Goal: Answer question/provide support: Share knowledge or assist other users

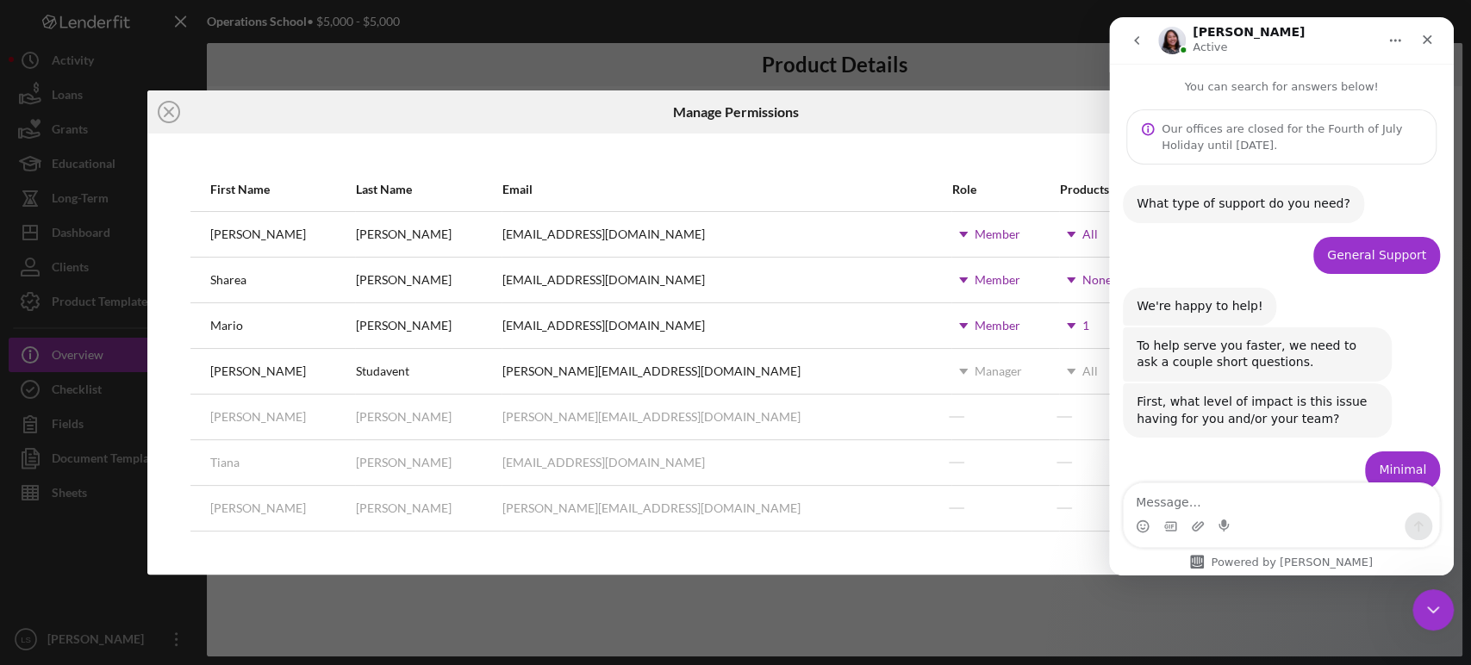
scroll to position [1115, 0]
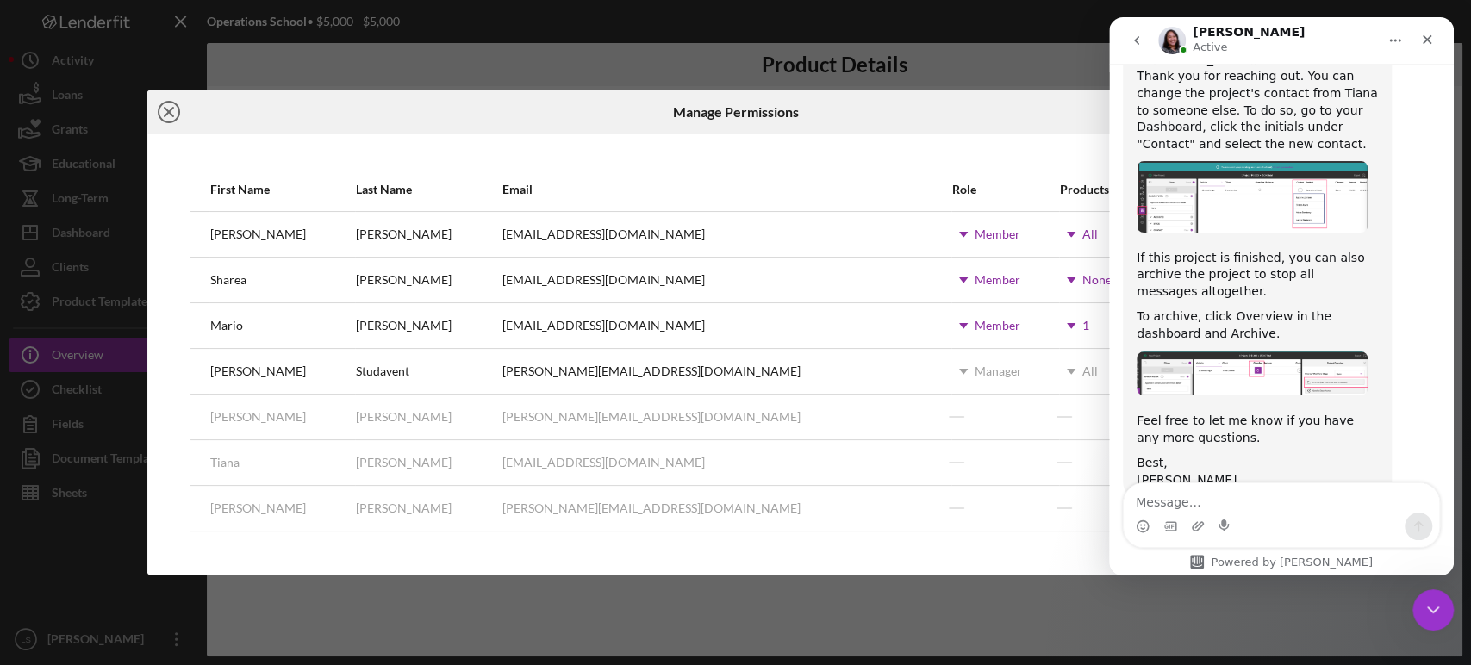
click at [165, 113] on icon "Icon/Close" at bounding box center [168, 111] width 43 height 43
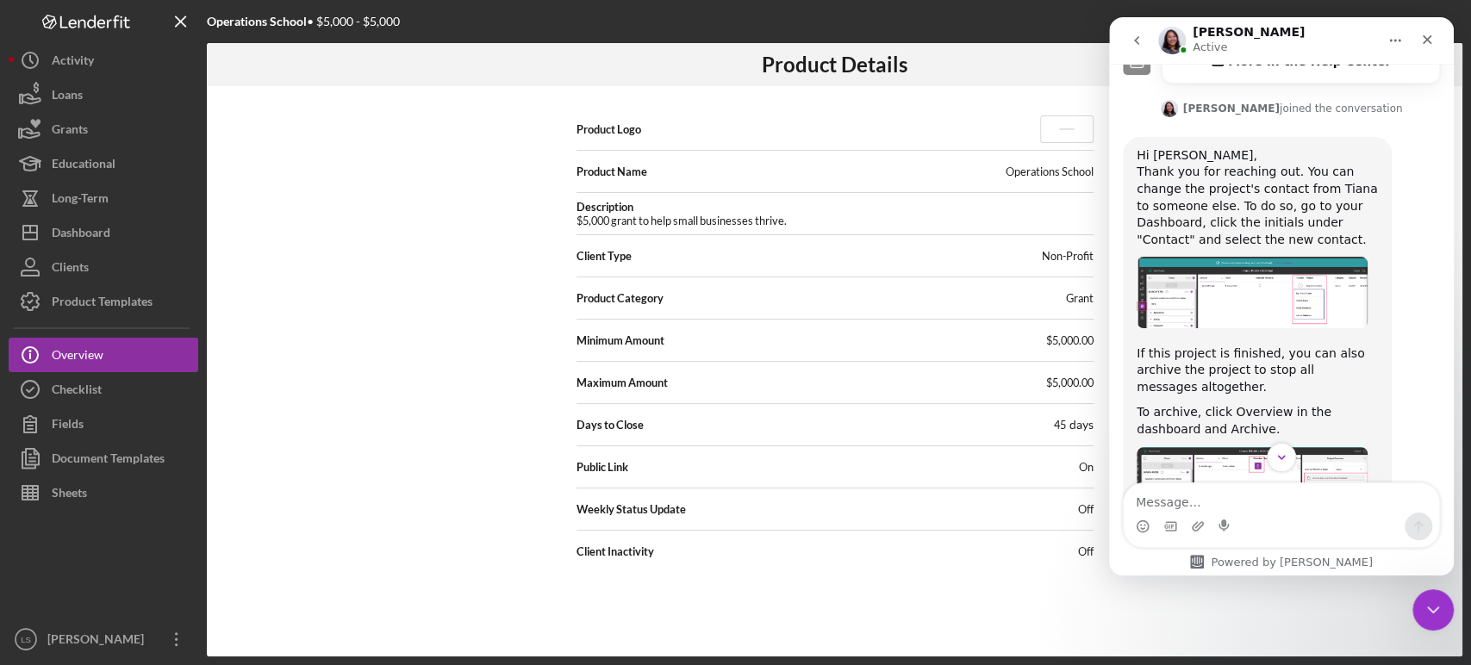
scroll to position [1115, 0]
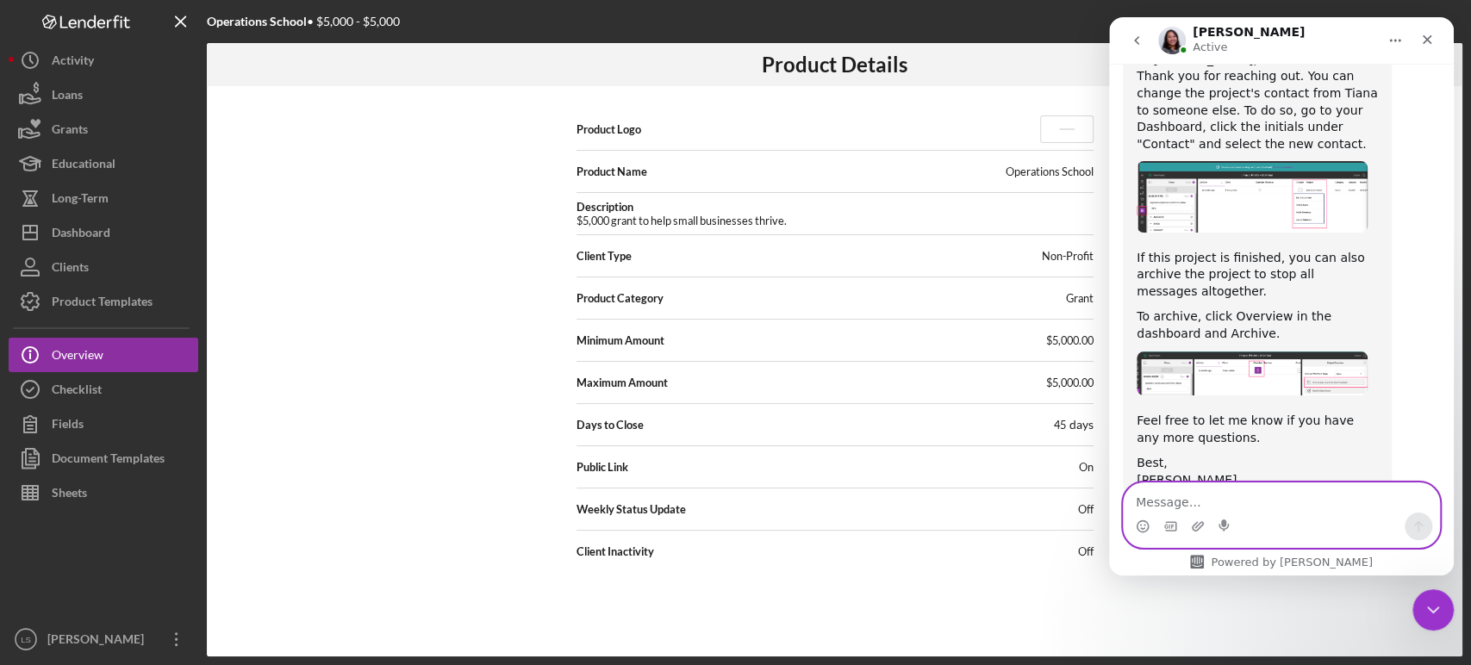
click at [1198, 500] on textarea "Message…" at bounding box center [1280, 497] width 315 height 29
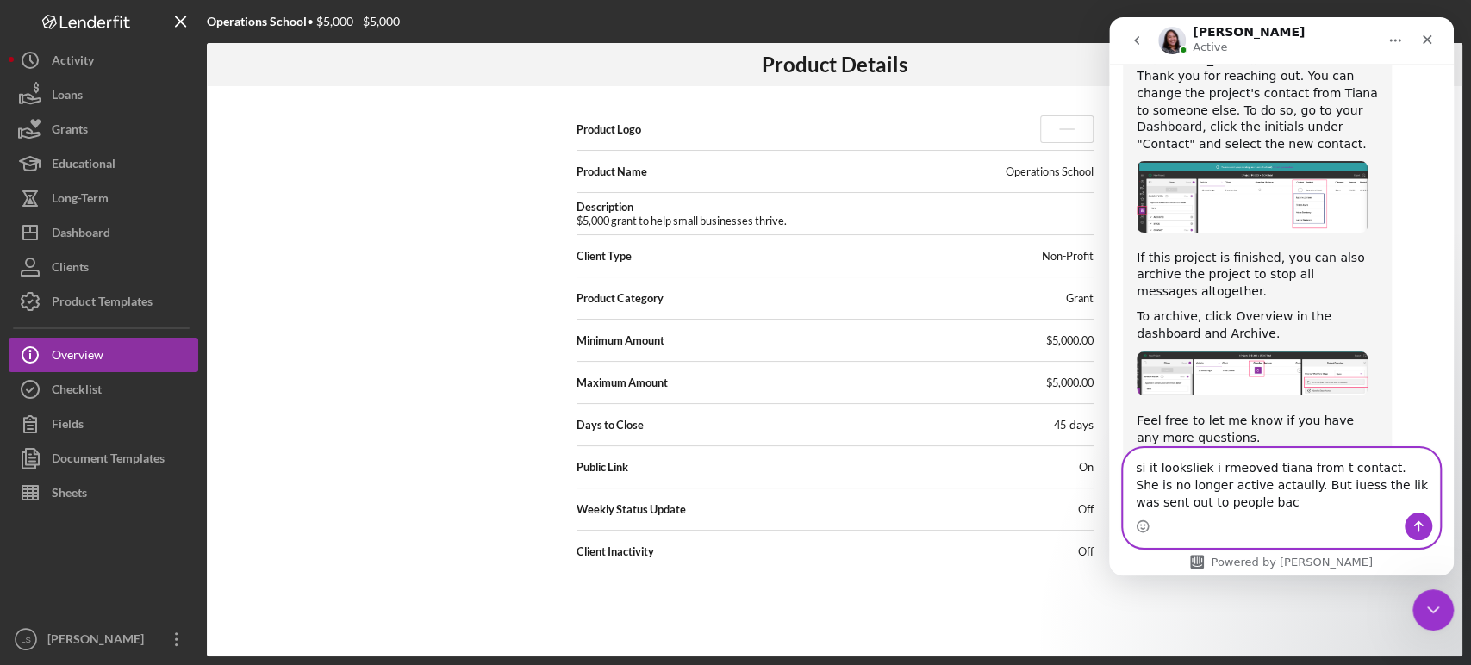
click at [1144, 475] on textarea "si it looksliek i rmeoved tiana from t contact. She is no longer active actaull…" at bounding box center [1280, 481] width 315 height 64
click at [1295, 495] on textarea "so it looks like i removed [PERSON_NAME] from the contact list as a whole. She …" at bounding box center [1280, 472] width 315 height 81
click at [1209, 488] on textarea "so it looks like i removed [PERSON_NAME] from the contact list as a whole. She …" at bounding box center [1280, 472] width 315 height 81
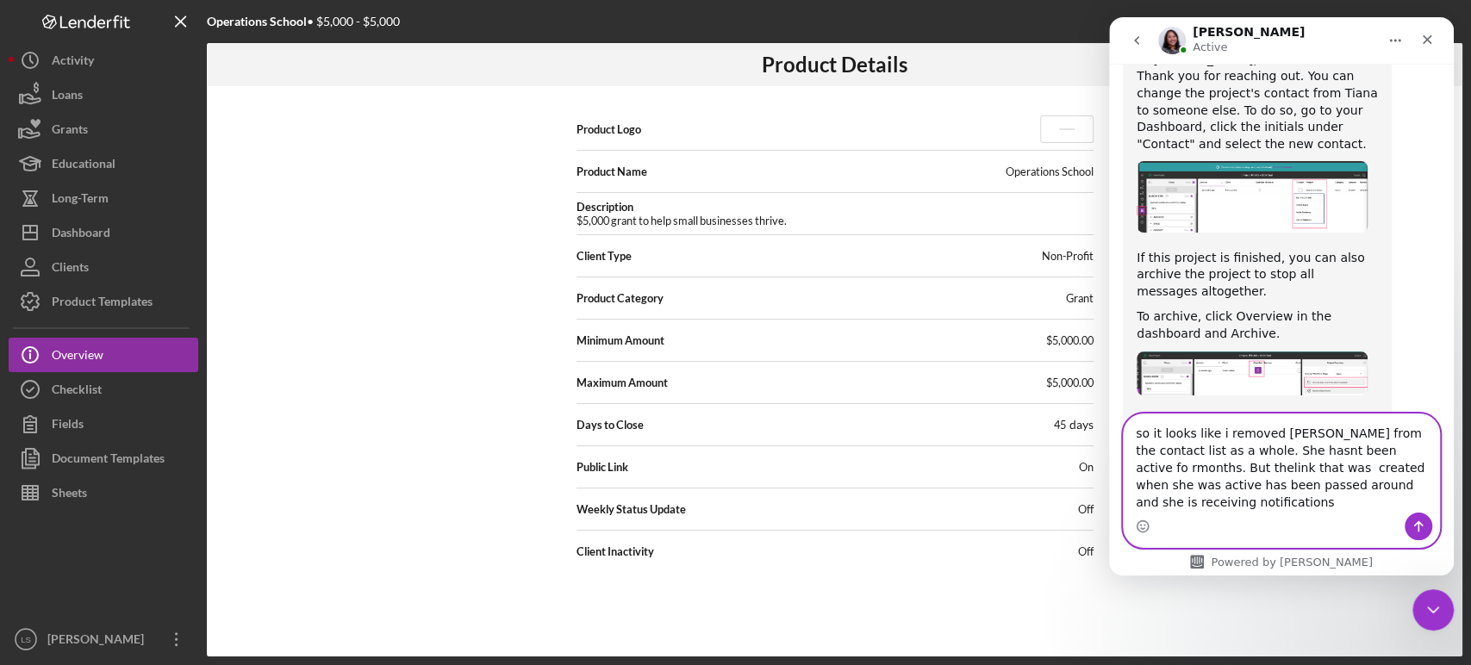
type textarea "so it looks like i removed [PERSON_NAME] from the contact list as a whole. She …"
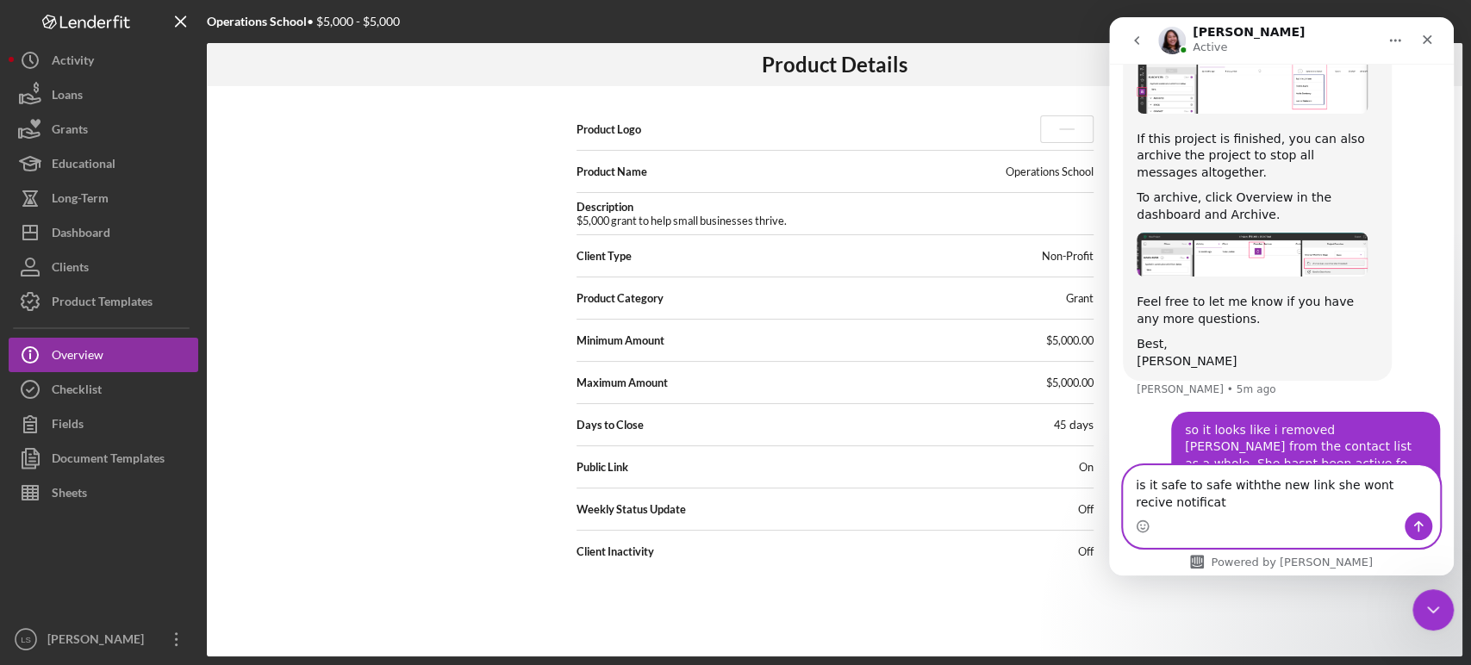
scroll to position [1251, 0]
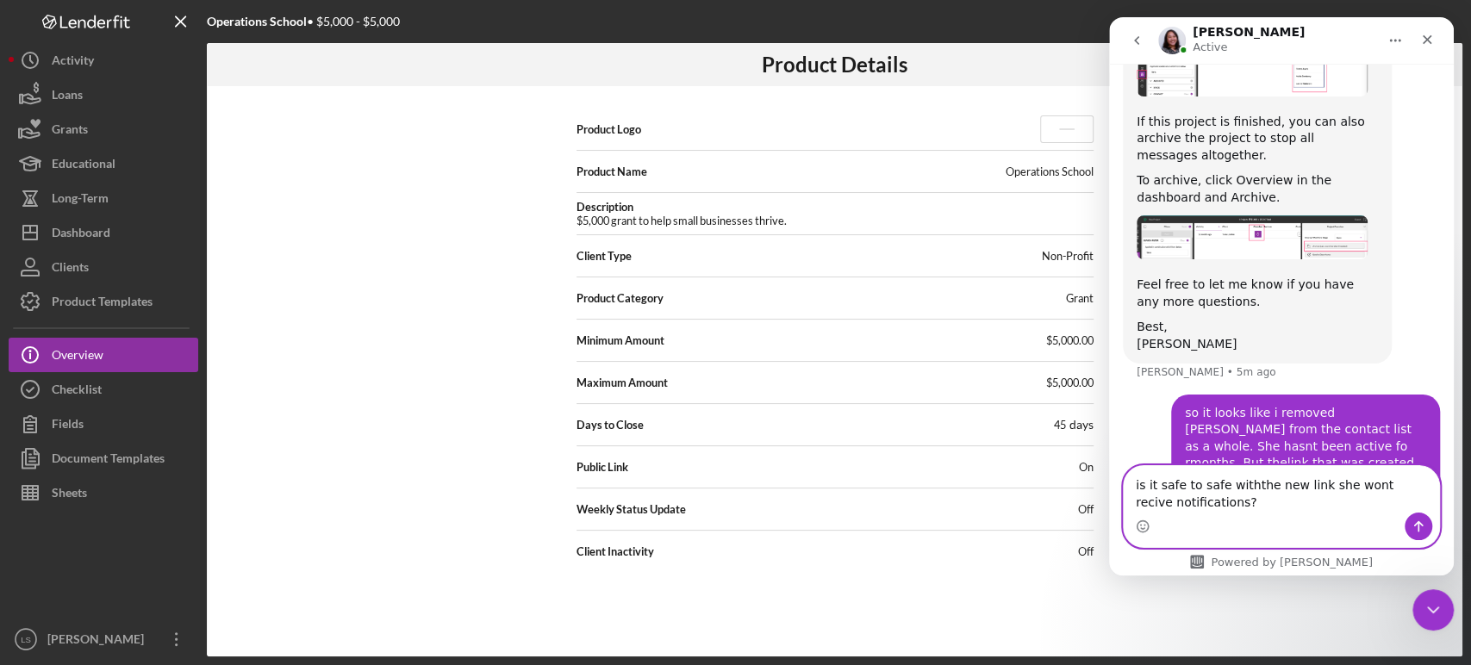
click at [1242, 488] on textarea "is it safe to safe withthe new link she wont recive notifications?" at bounding box center [1280, 489] width 315 height 47
click at [1386, 489] on textarea "is it safe to safe with the new link she wont recive notifications?" at bounding box center [1280, 489] width 315 height 47
type textarea "is it safe to safe with the new link she wont receive notifications?"
click at [1422, 521] on icon "Send a message…" at bounding box center [1418, 526] width 14 height 14
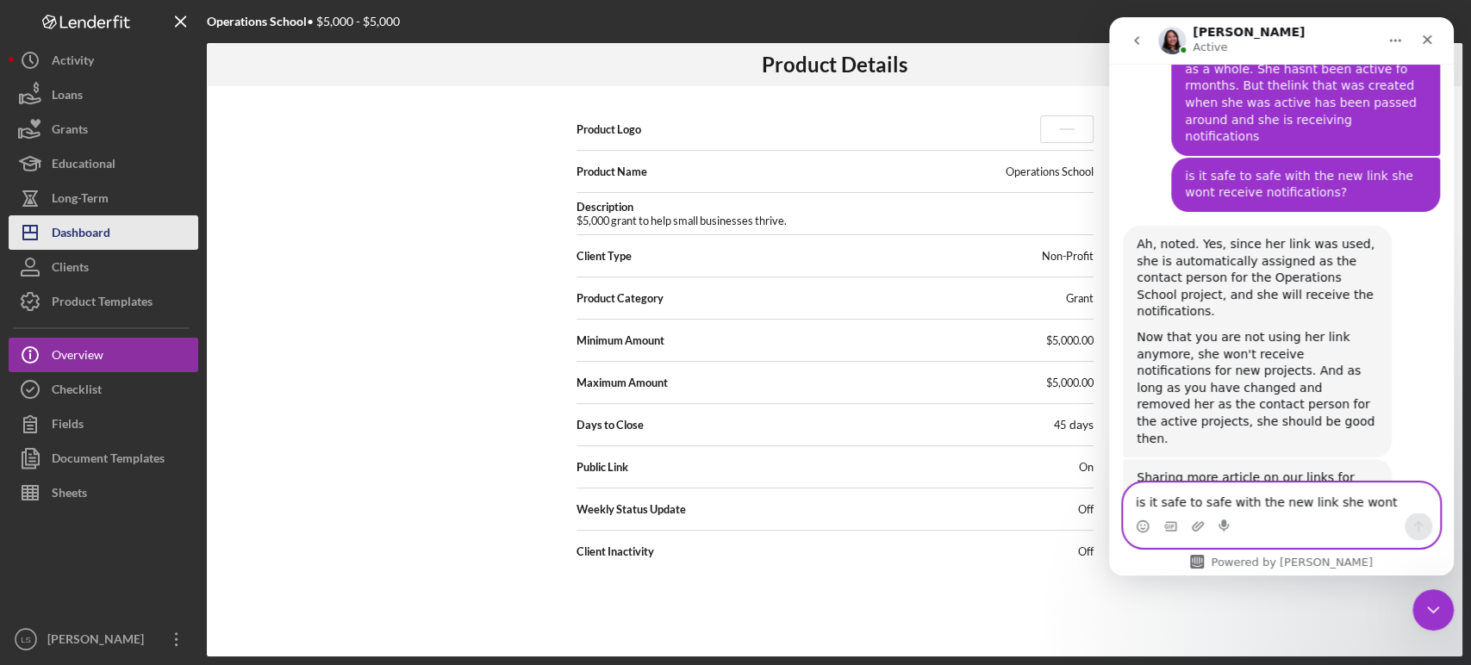
scroll to position [1631, 0]
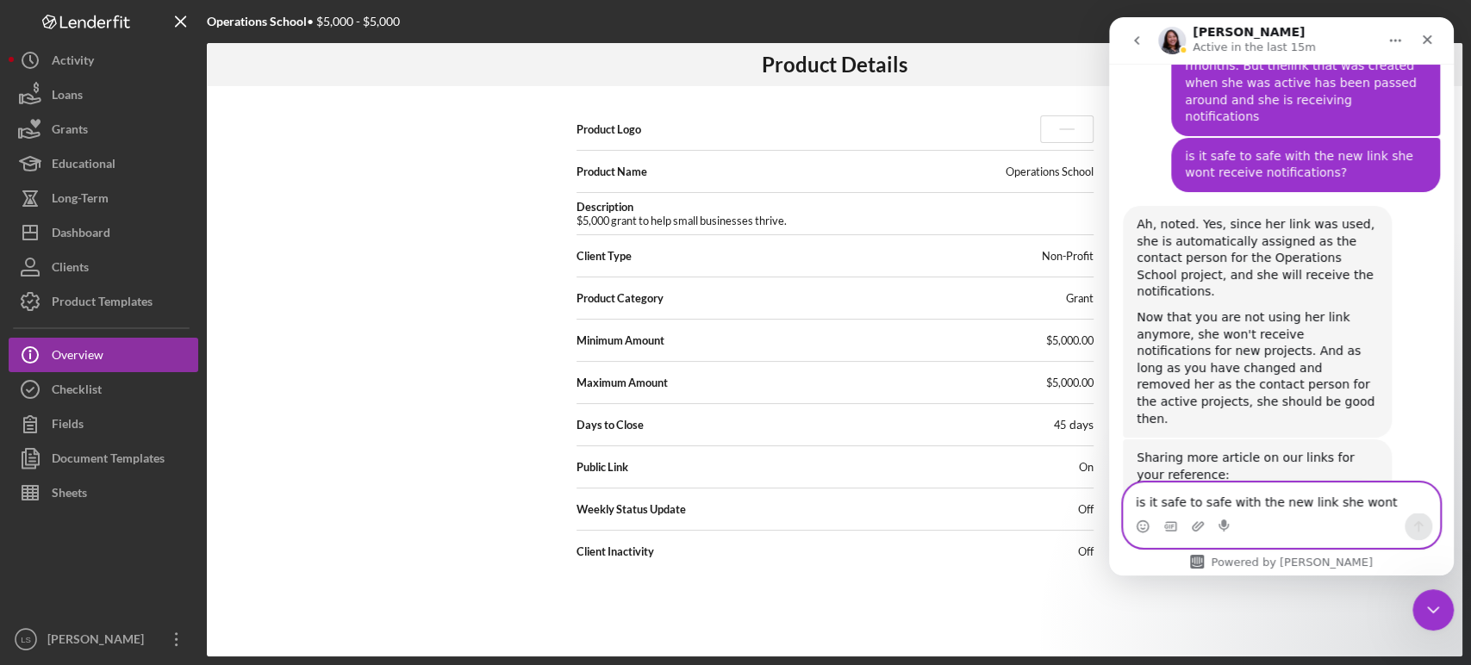
click at [1229, 501] on textarea "is it safe to safe with the new link she wont receive notifications?" at bounding box center [1280, 497] width 315 height 29
type textarea "o"
type textarea "Ok thank you so much!"
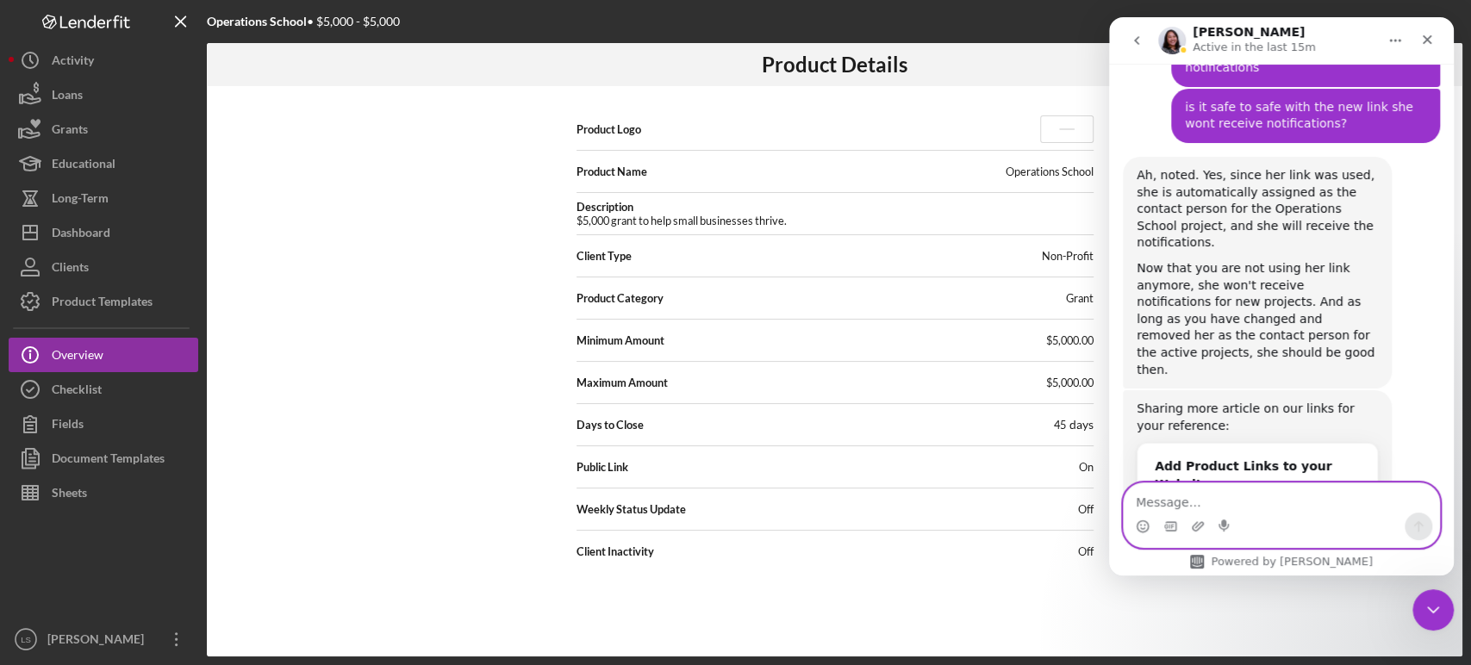
scroll to position [1682, 0]
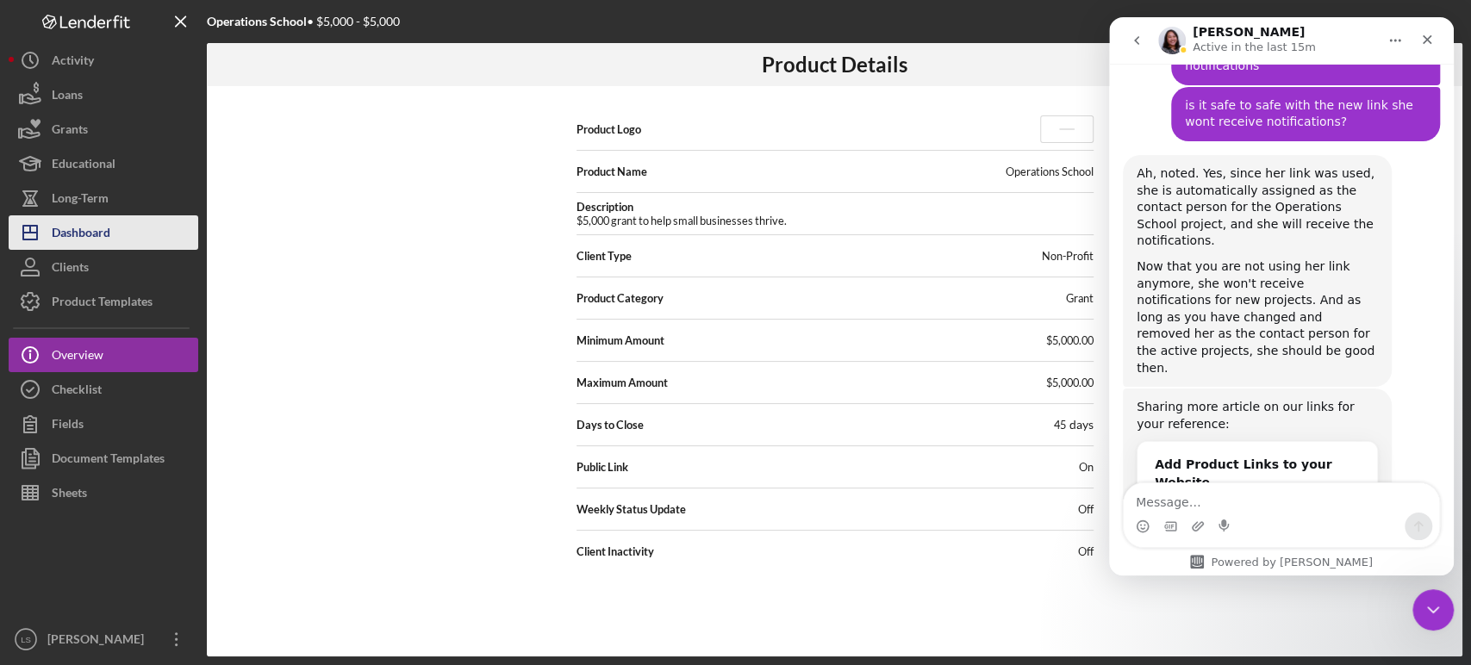
click at [114, 233] on button "Icon/Dashboard Dashboard" at bounding box center [104, 232] width 190 height 34
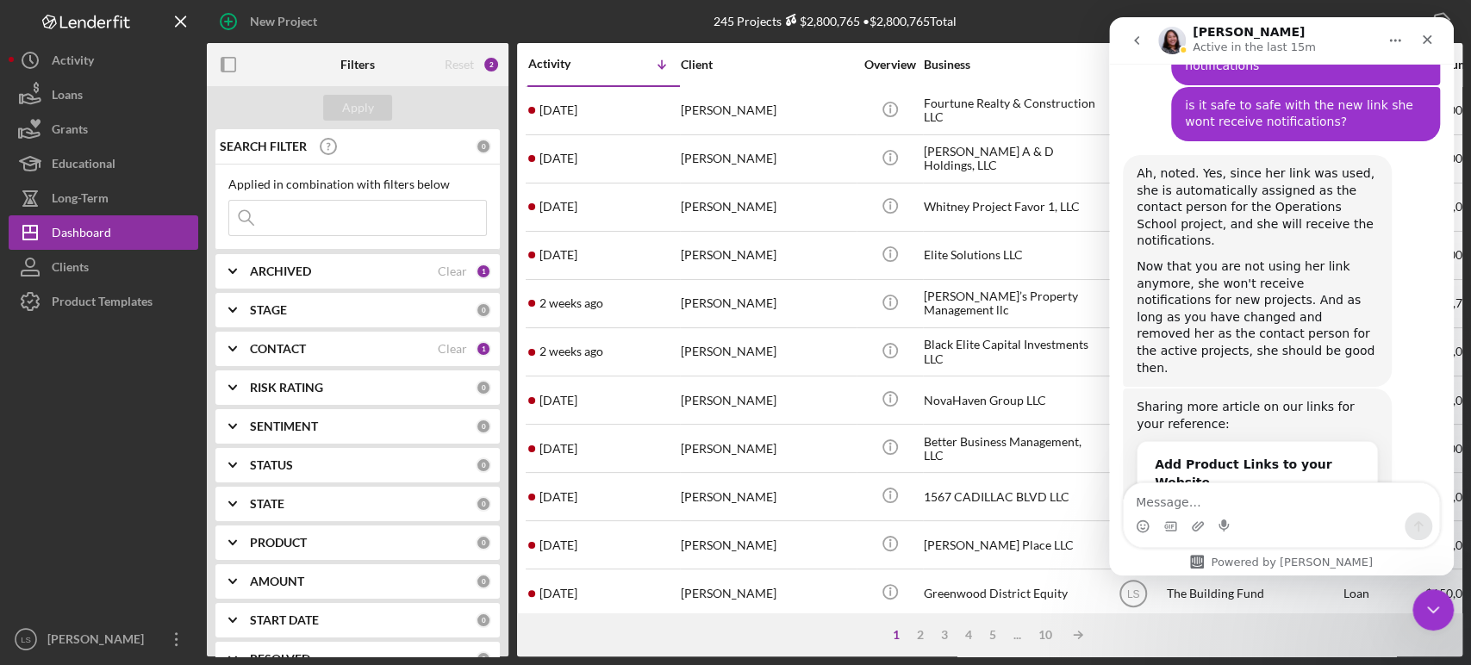
click at [344, 269] on div "ARCHIVED" at bounding box center [344, 271] width 188 height 14
click at [236, 372] on input "Archived" at bounding box center [237, 369] width 17 height 17
checkbox input "true"
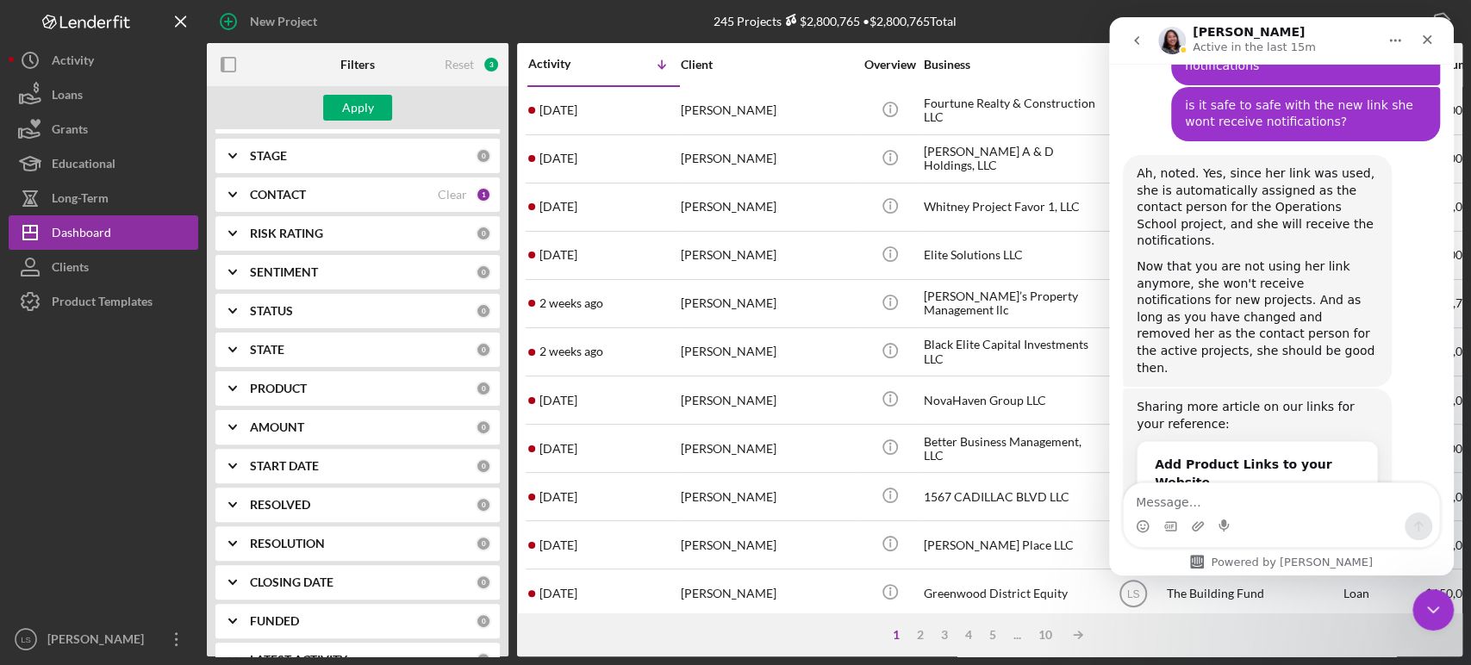
scroll to position [287, 0]
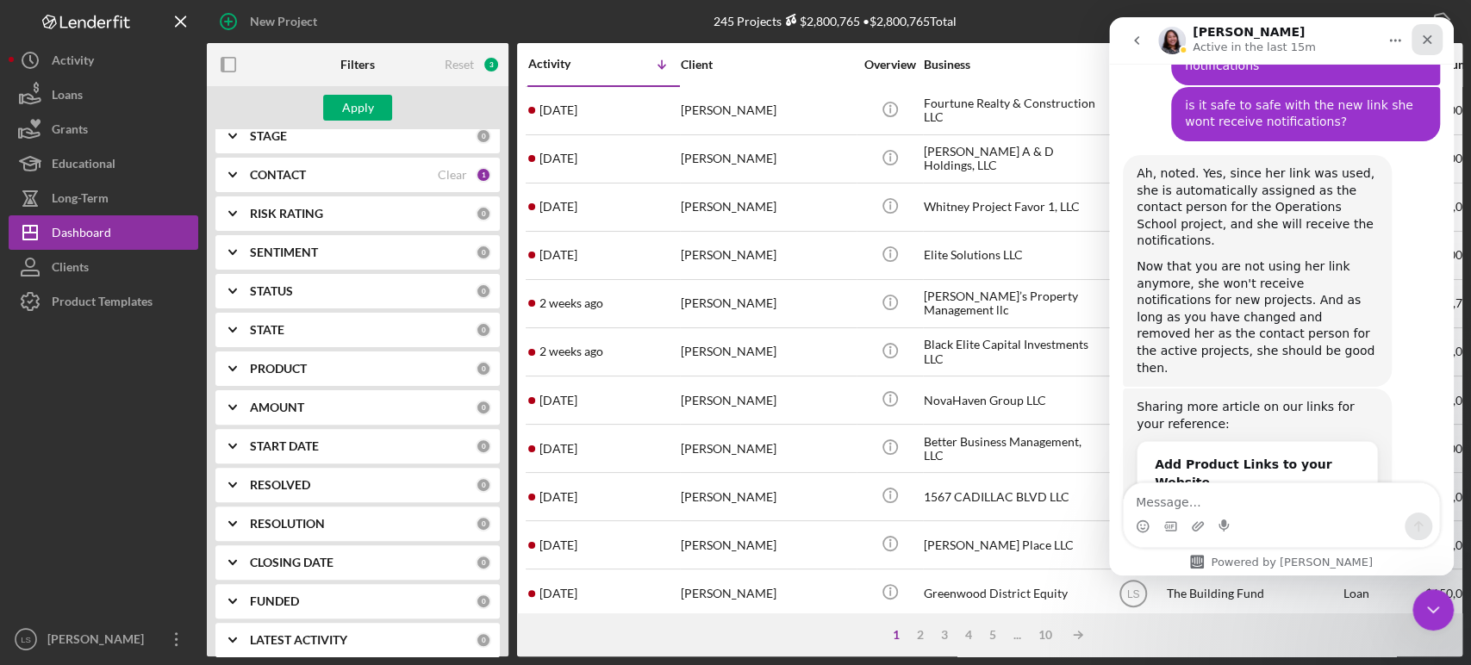
click at [1432, 40] on icon "Close" at bounding box center [1427, 40] width 14 height 14
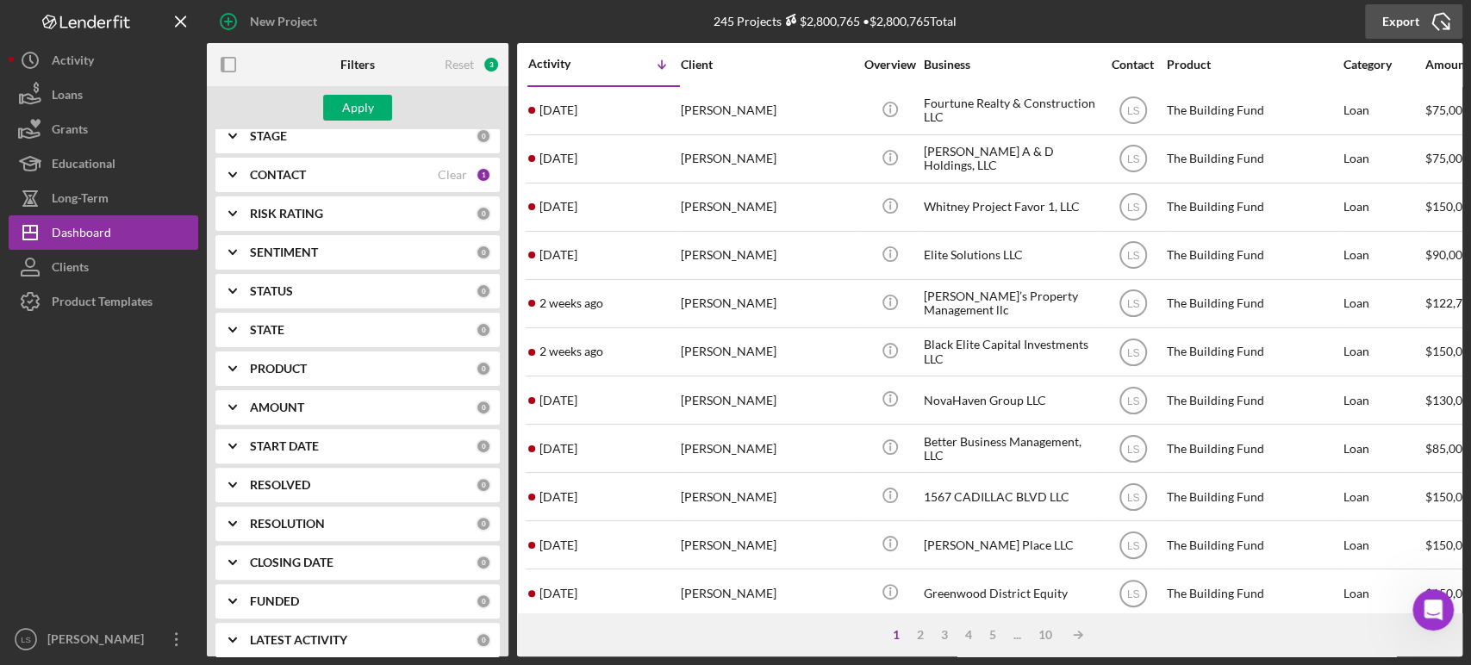
scroll to position [1682, 0]
click at [363, 372] on div "PRODUCT" at bounding box center [363, 369] width 226 height 14
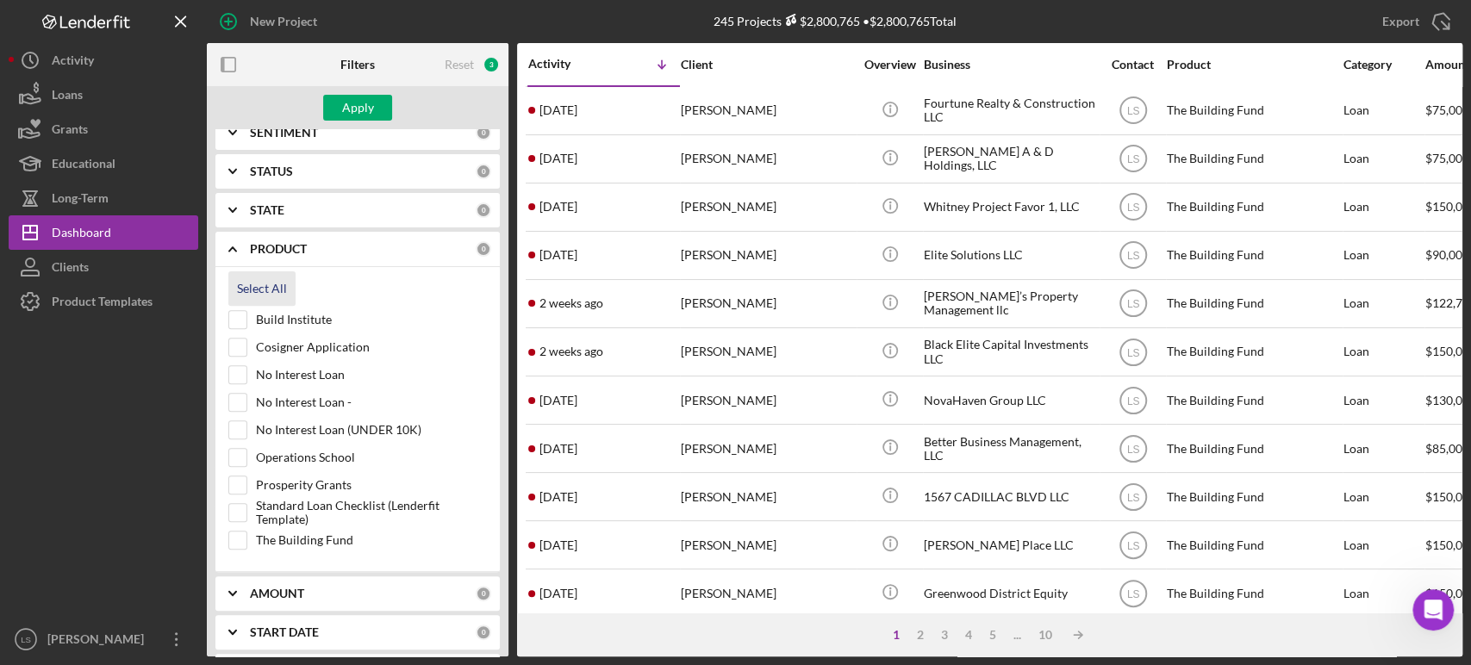
scroll to position [478, 0]
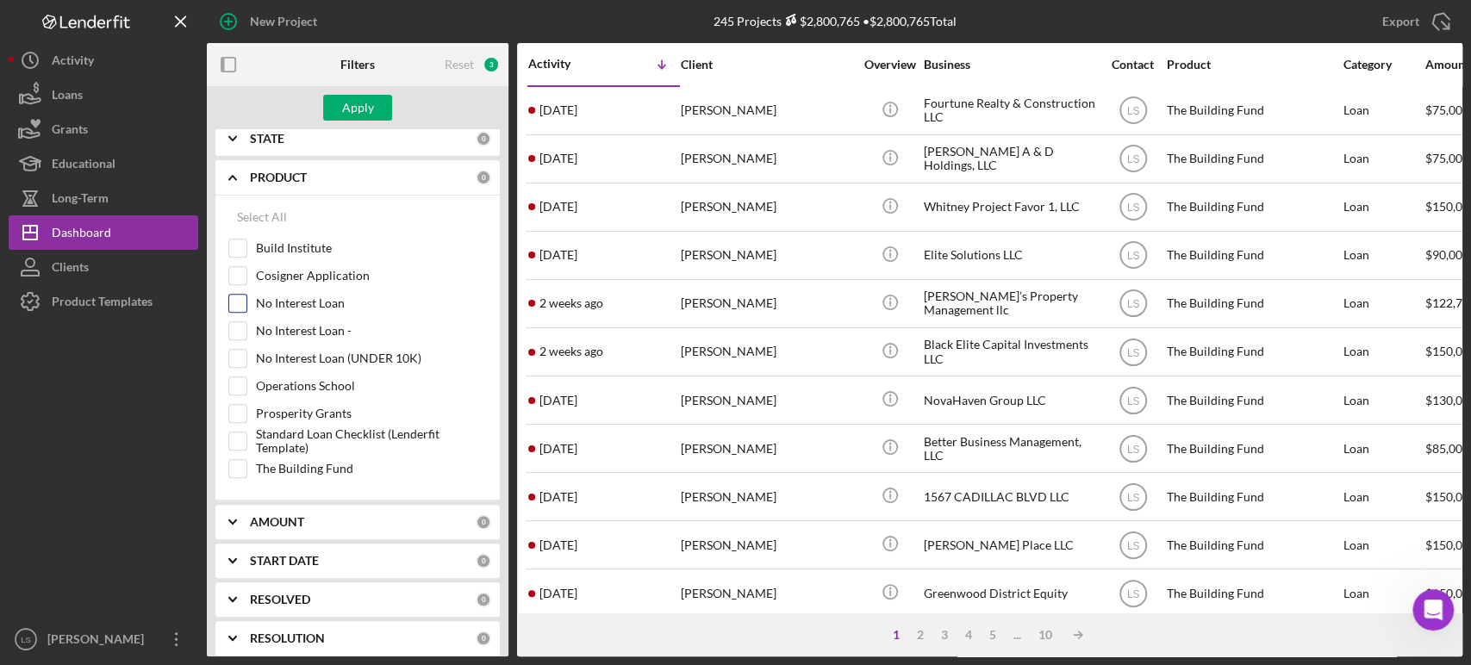
click at [241, 302] on input "No Interest Loan" at bounding box center [237, 303] width 17 height 17
checkbox input "true"
drag, startPoint x: 343, startPoint y: 115, endPoint x: 359, endPoint y: 185, distance: 71.7
click at [358, 178] on form "Apply SEARCH FILTER 0 Applied in combination with filters below Icon/Menu Close…" at bounding box center [358, 371] width 302 height 570
click at [372, 557] on div "START DATE" at bounding box center [363, 561] width 226 height 14
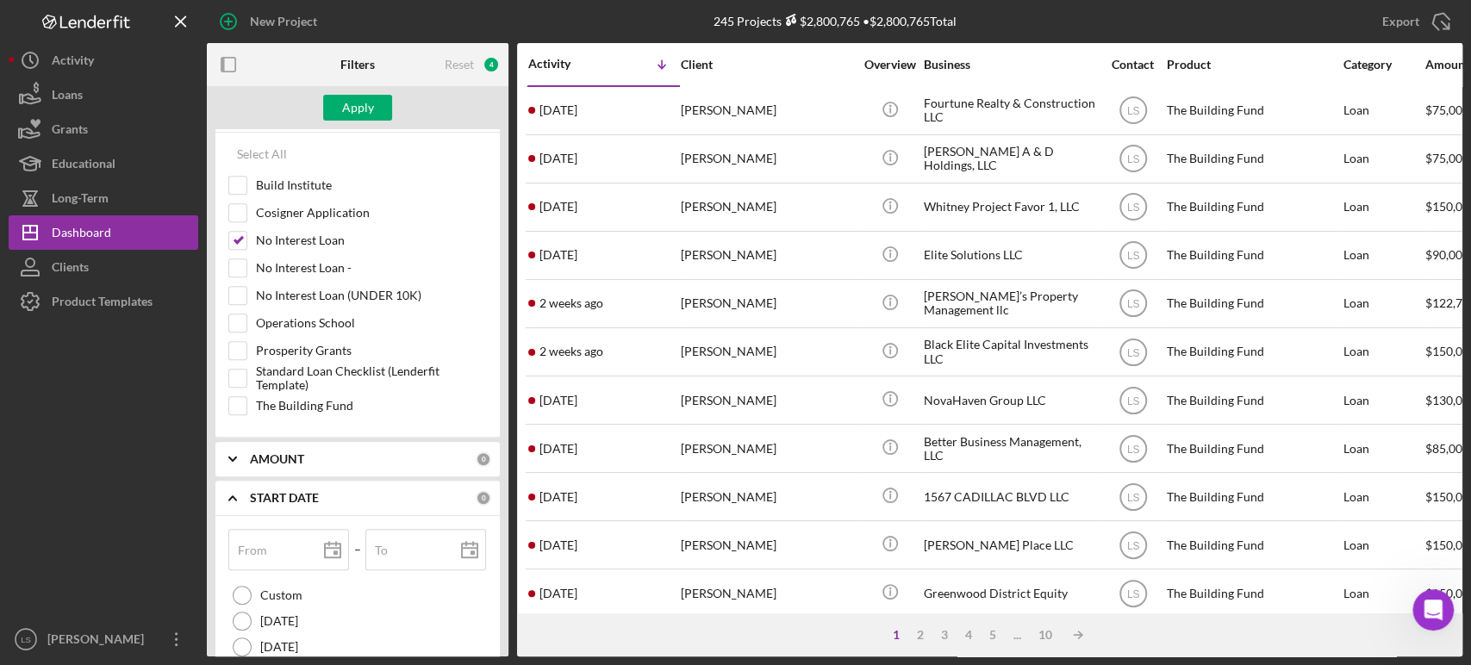
scroll to position [574, 0]
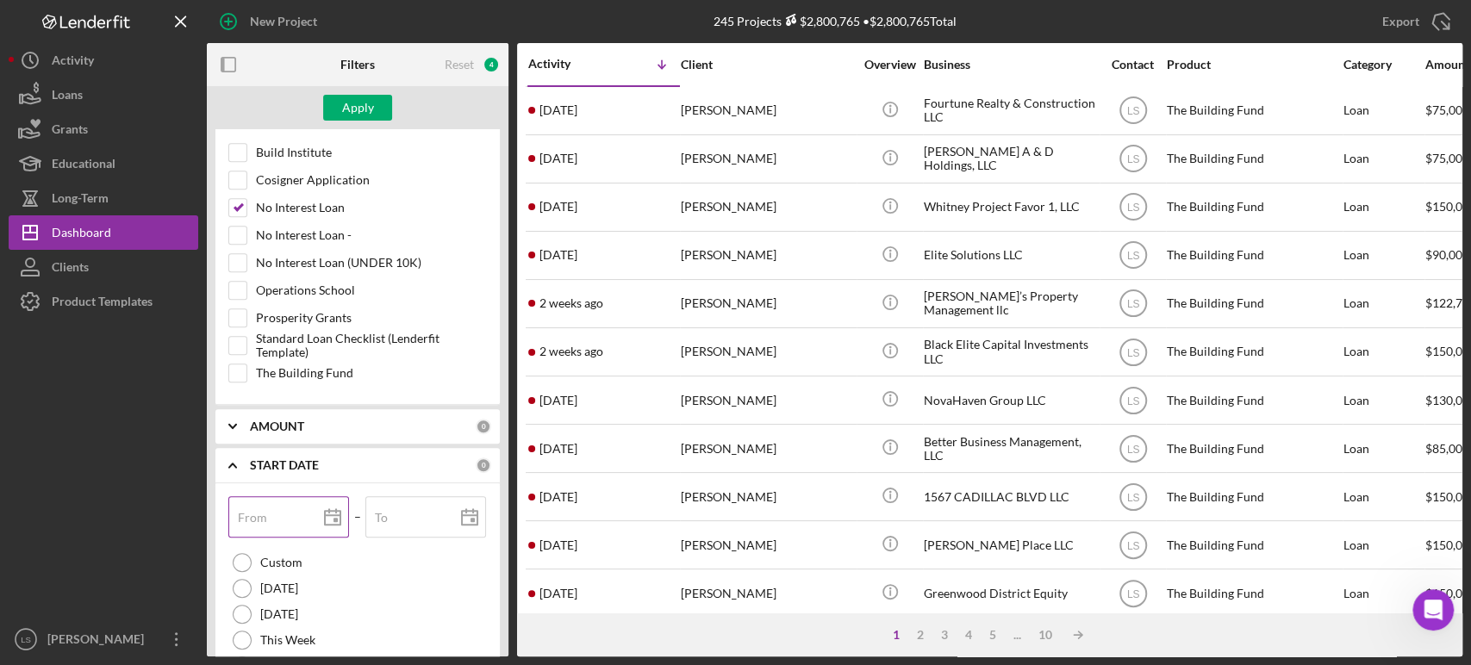
click at [324, 517] on icon at bounding box center [332, 517] width 43 height 43
type input "[DATE]"
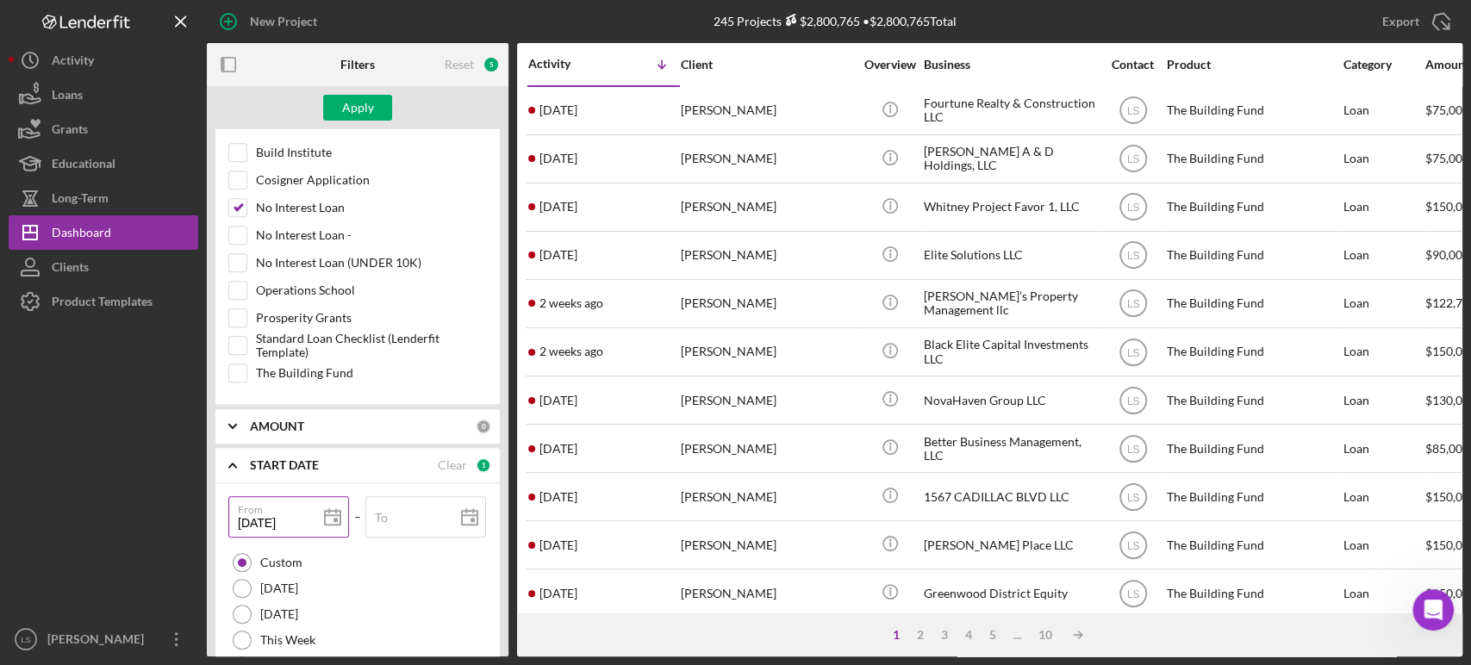
type input "[DATE]"
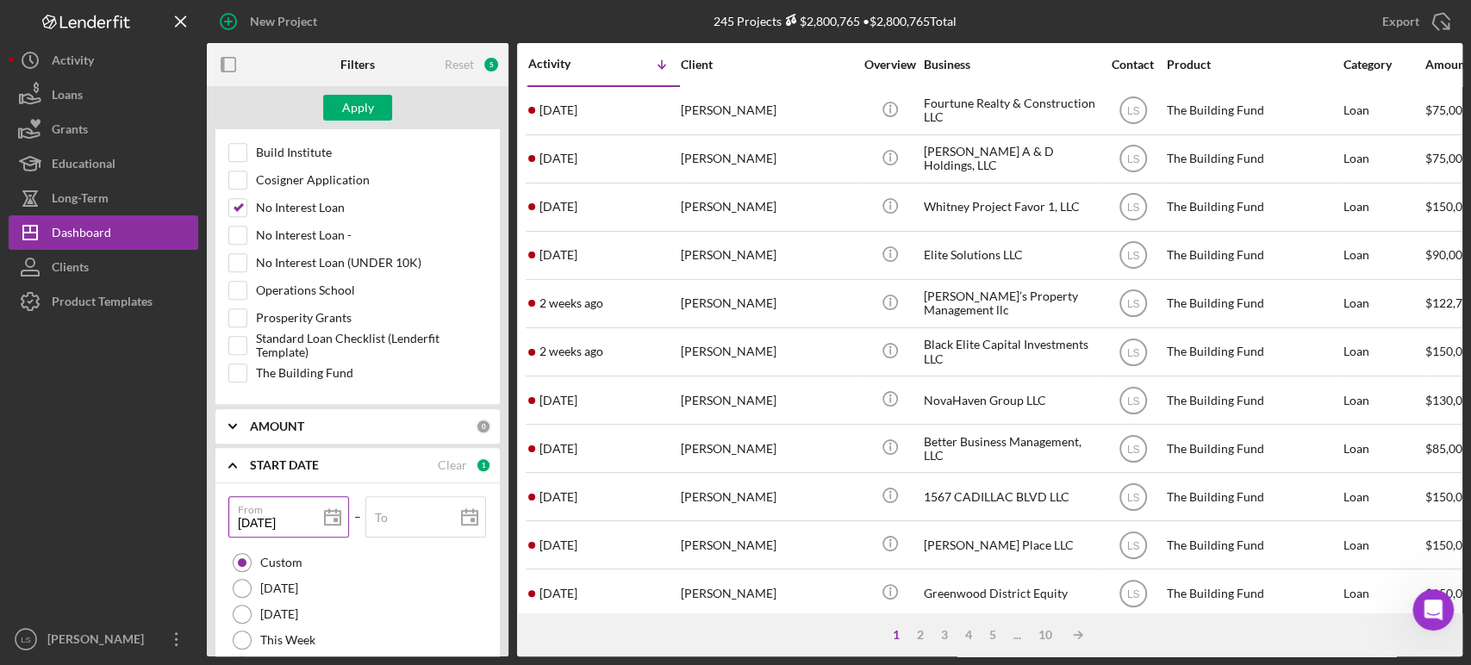
type input "[DATE]"
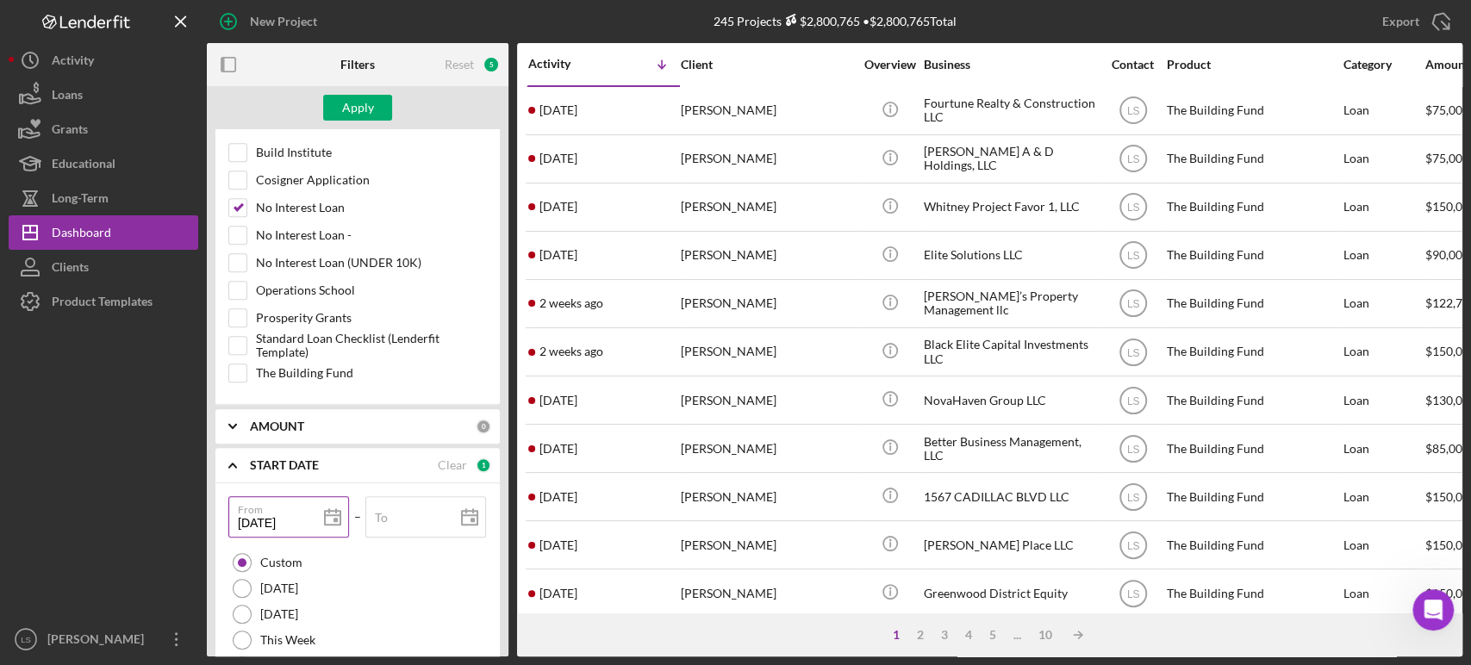
type input "[DATE]"
click at [365, 107] on div "Apply" at bounding box center [358, 108] width 32 height 26
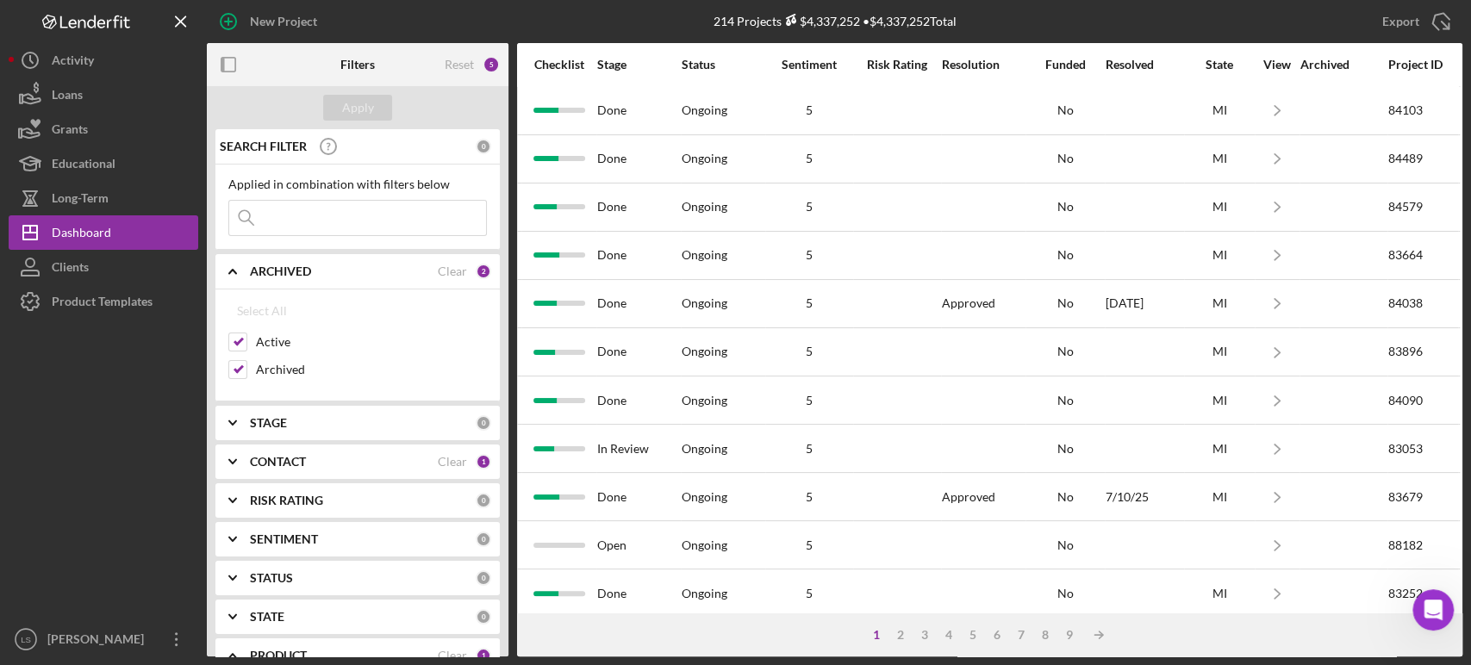
scroll to position [0, 1199]
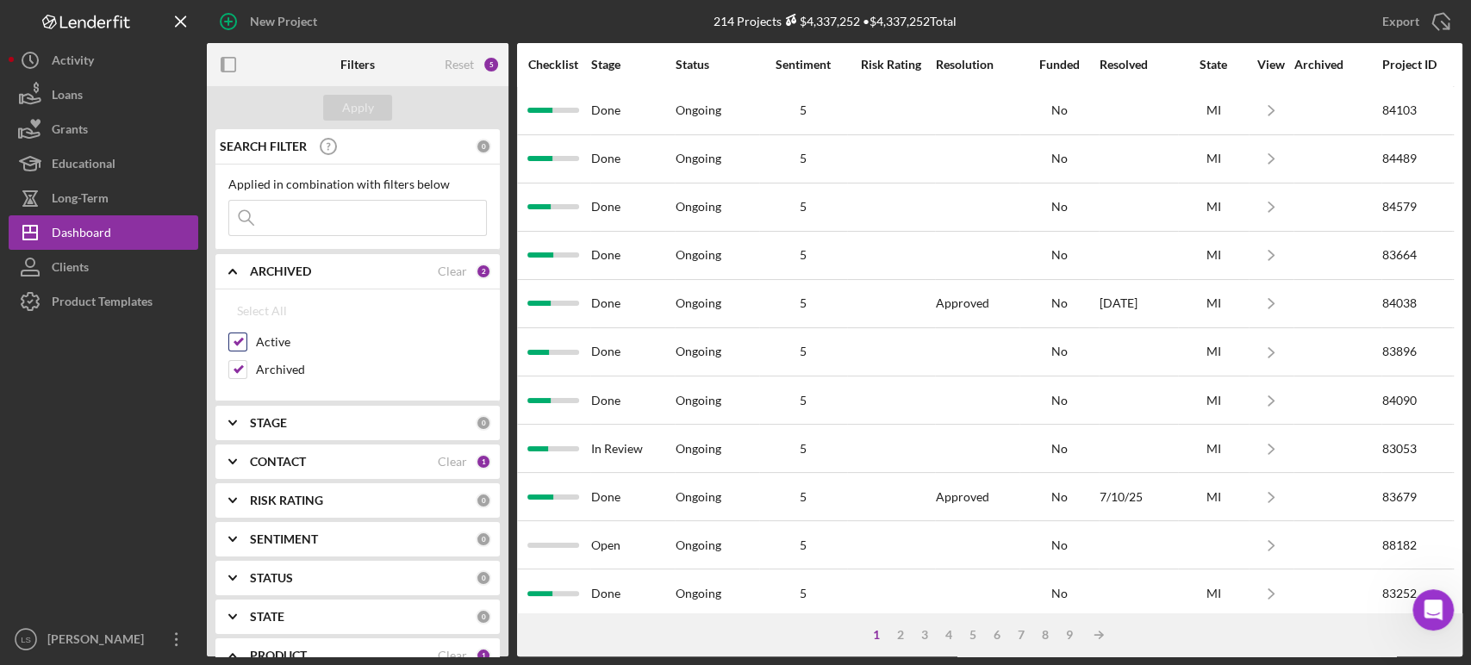
click at [245, 339] on input "Active" at bounding box center [237, 341] width 17 height 17
checkbox input "false"
click at [359, 116] on div "Apply" at bounding box center [358, 108] width 32 height 26
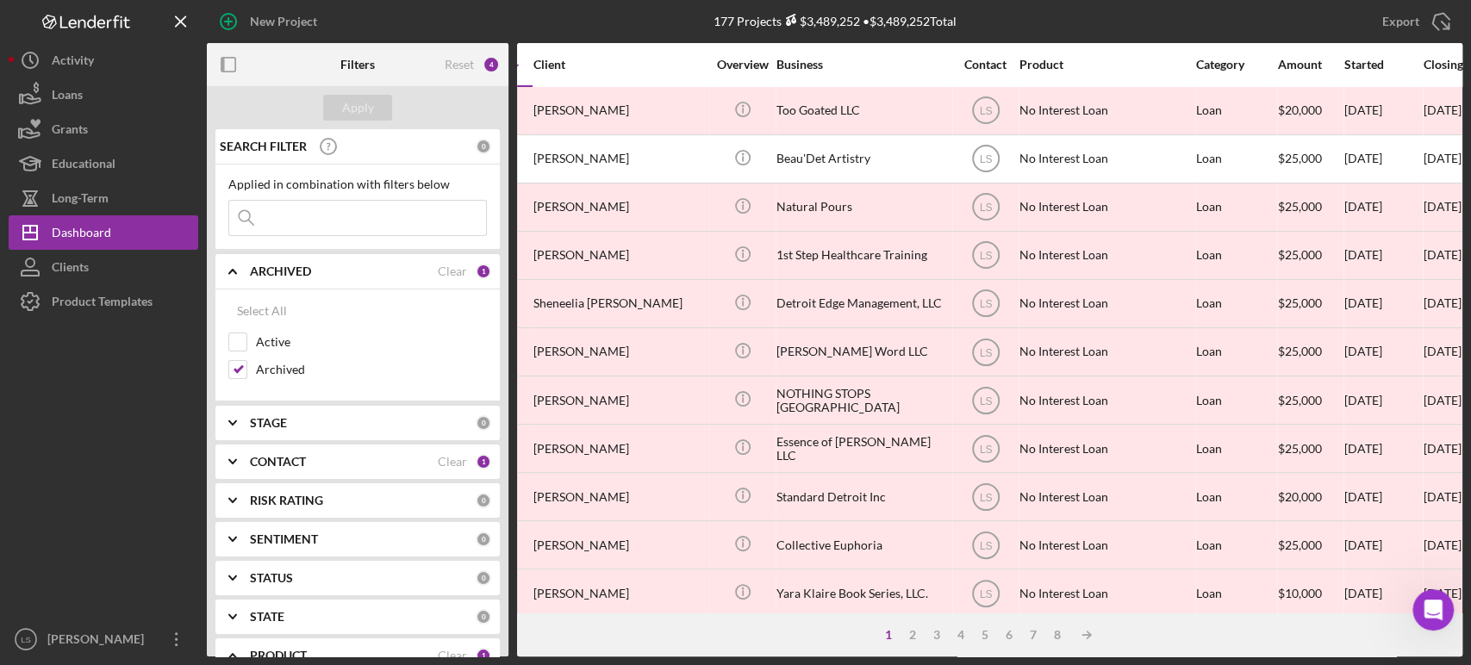
scroll to position [0, 0]
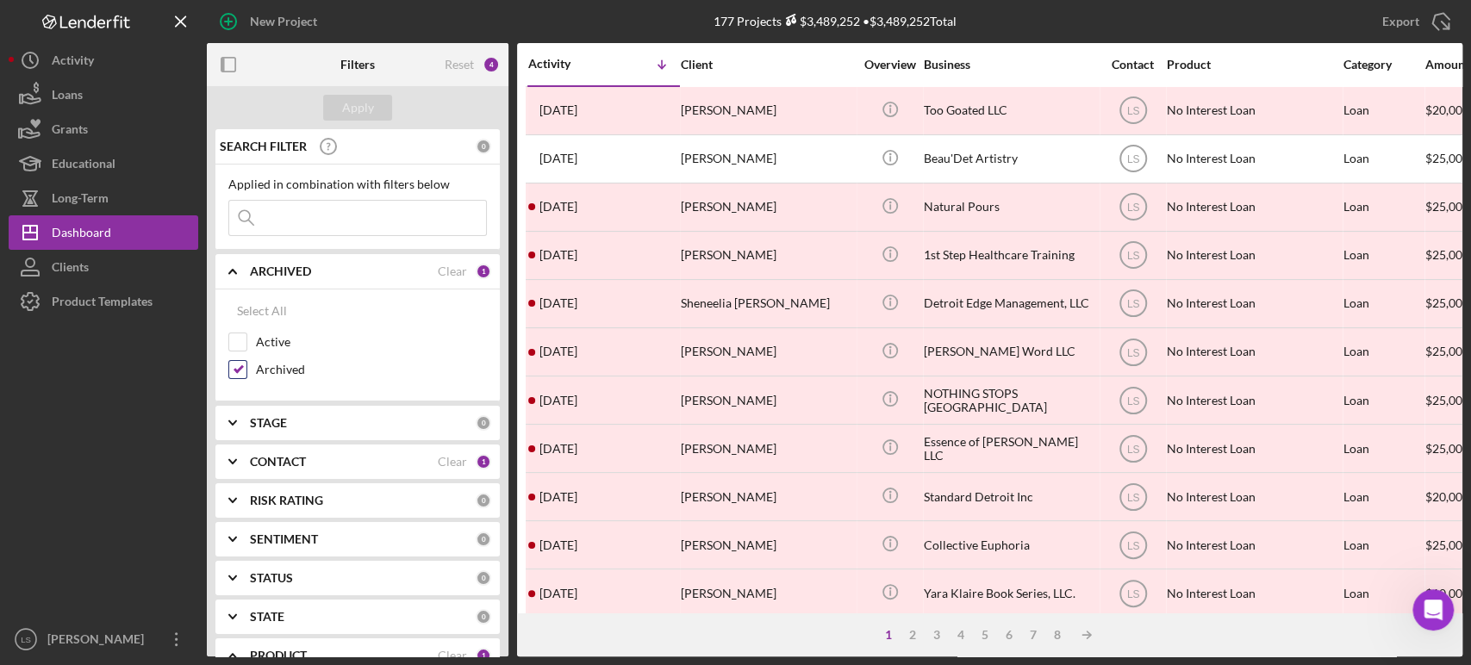
drag, startPoint x: 241, startPoint y: 371, endPoint x: 236, endPoint y: 358, distance: 13.9
click at [241, 370] on input "Archived" at bounding box center [237, 369] width 17 height 17
checkbox input "false"
click at [239, 333] on div "Active" at bounding box center [357, 347] width 258 height 28
click at [237, 339] on input "Active" at bounding box center [237, 341] width 17 height 17
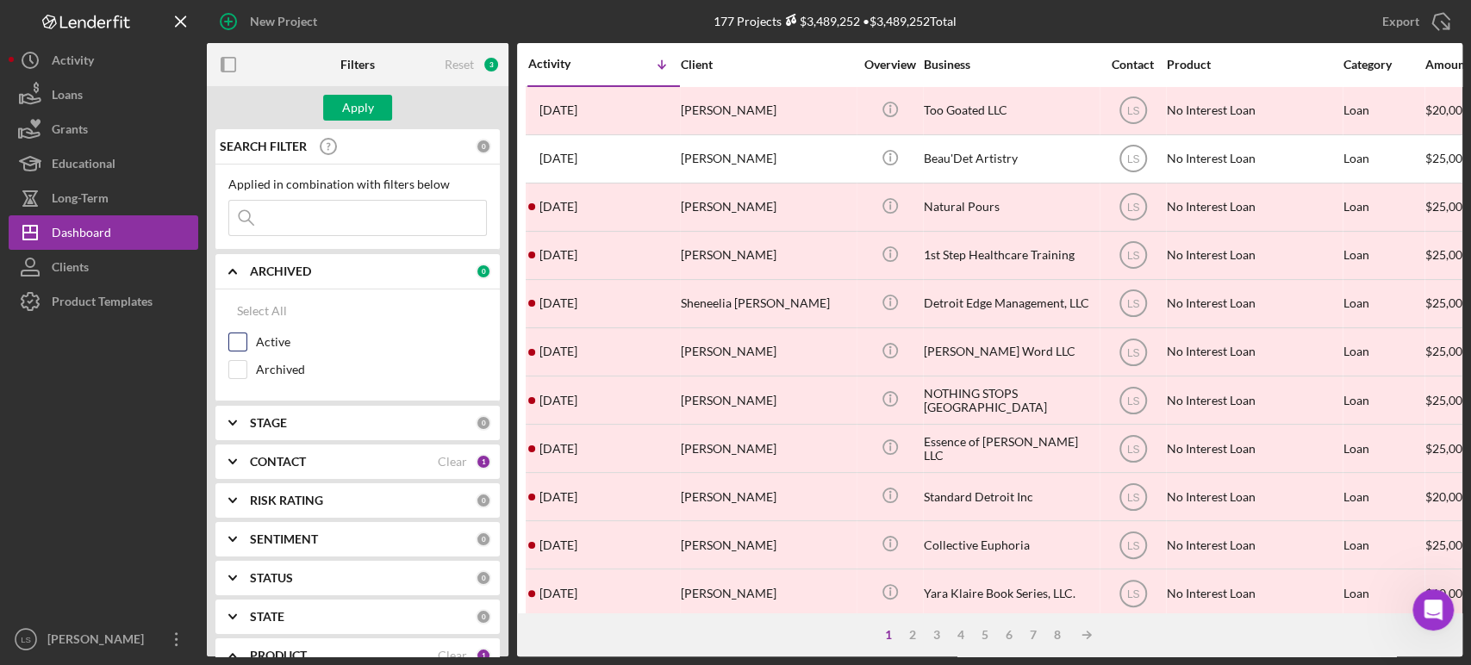
checkbox input "true"
click at [363, 96] on div "Apply" at bounding box center [358, 108] width 32 height 26
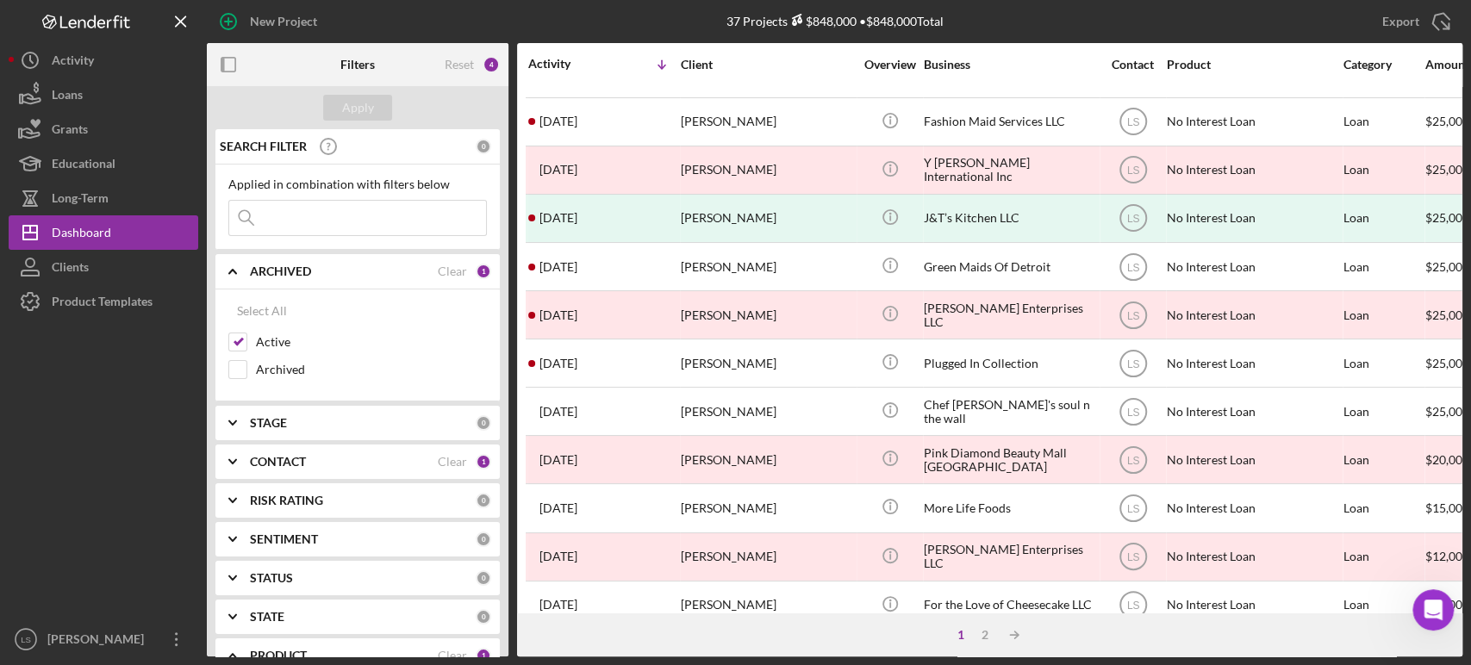
scroll to position [694, 0]
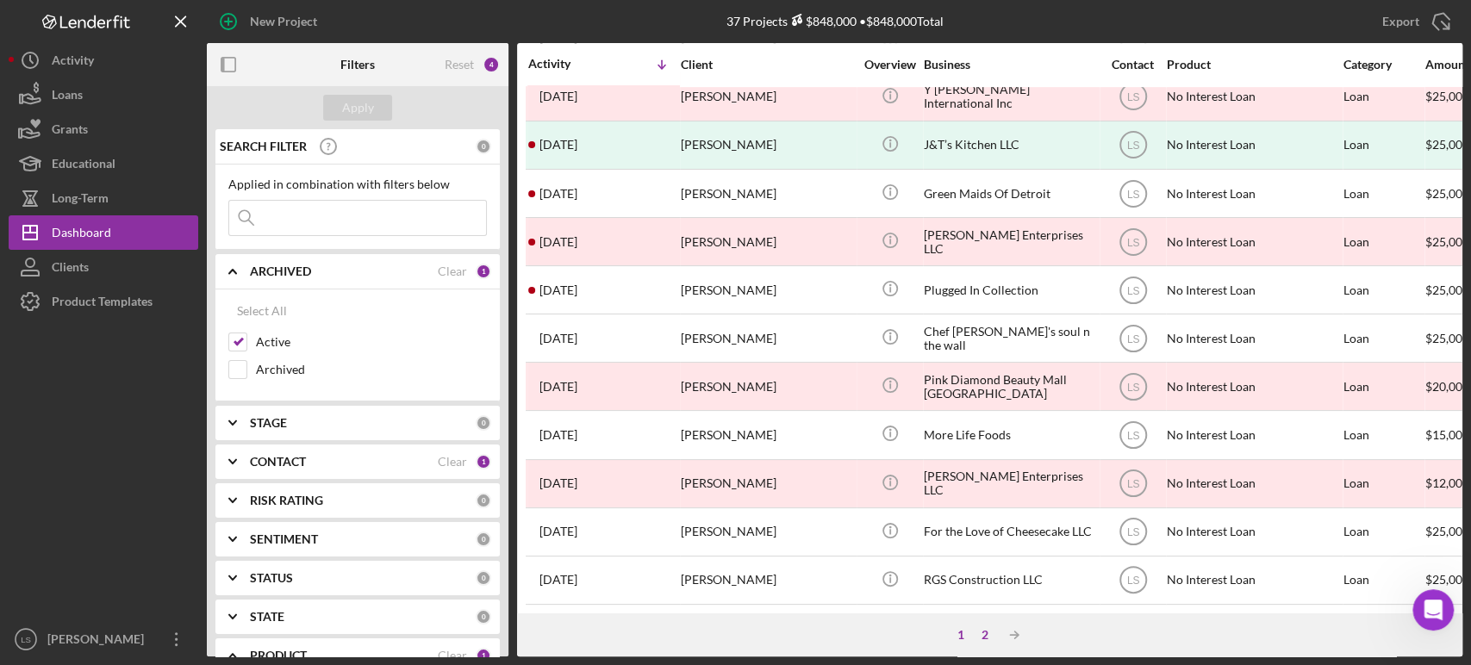
click at [984, 638] on div "2" at bounding box center [985, 635] width 24 height 14
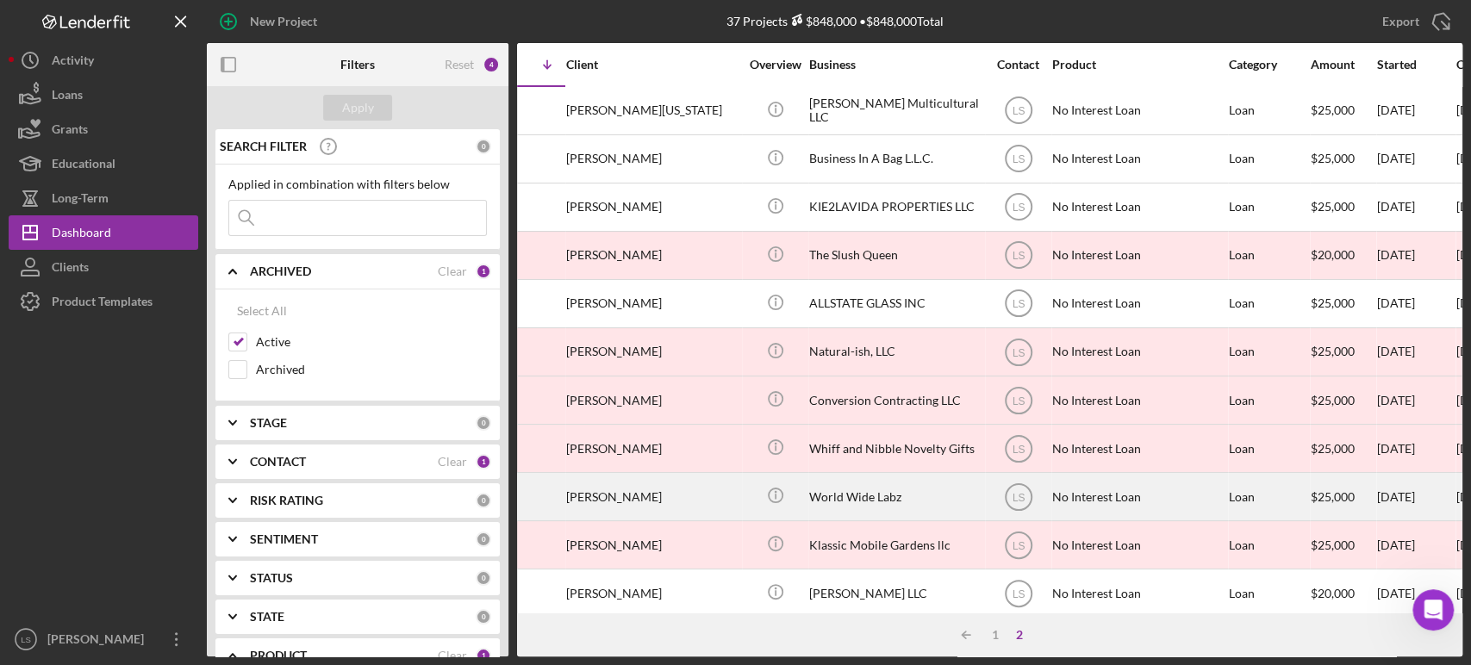
scroll to position [0, 87]
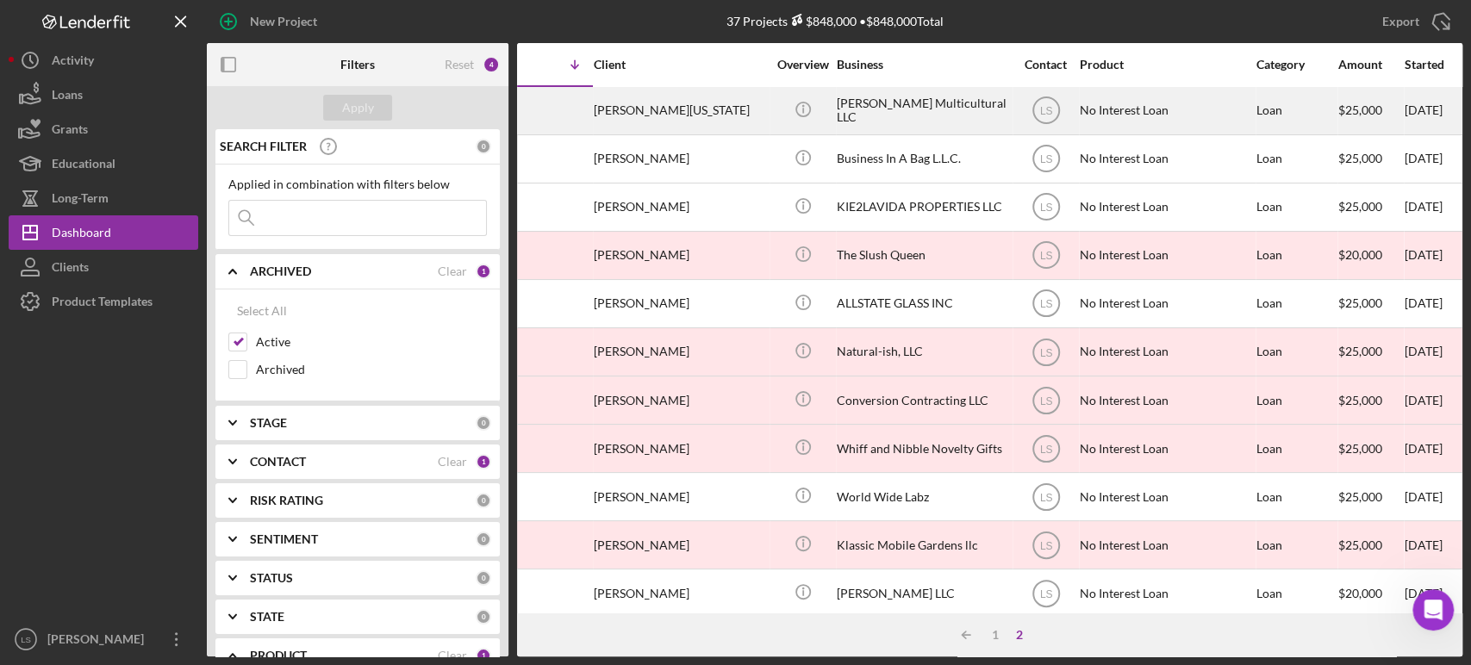
click at [698, 109] on div "[PERSON_NAME][US_STATE]" at bounding box center [680, 111] width 172 height 46
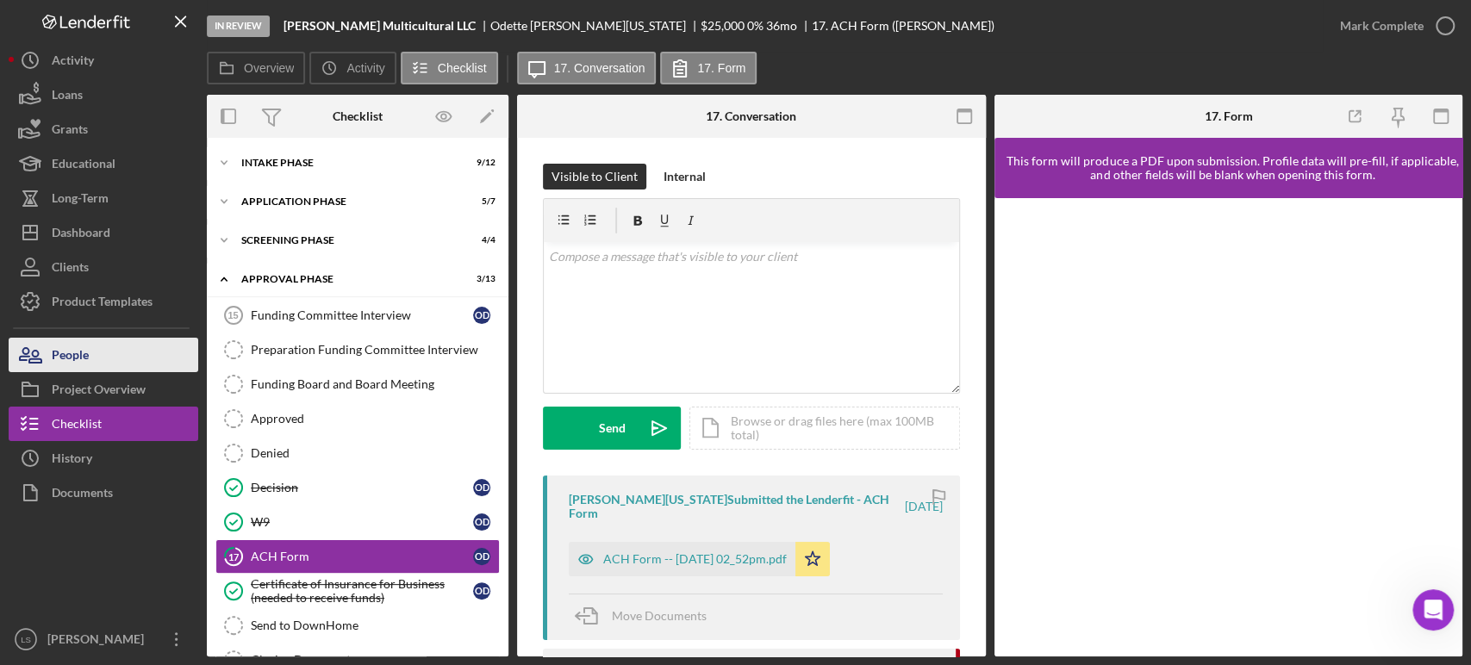
scroll to position [103, 0]
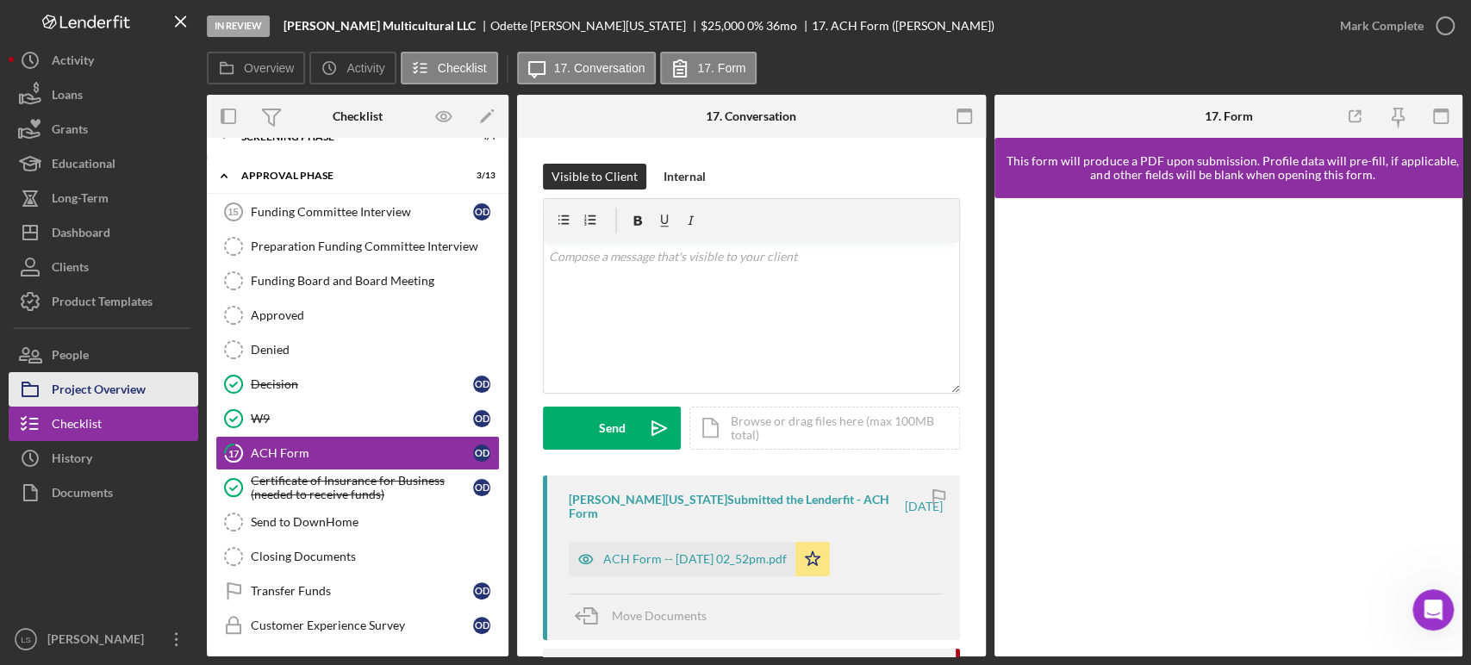
click at [131, 396] on div "Project Overview" at bounding box center [99, 391] width 94 height 39
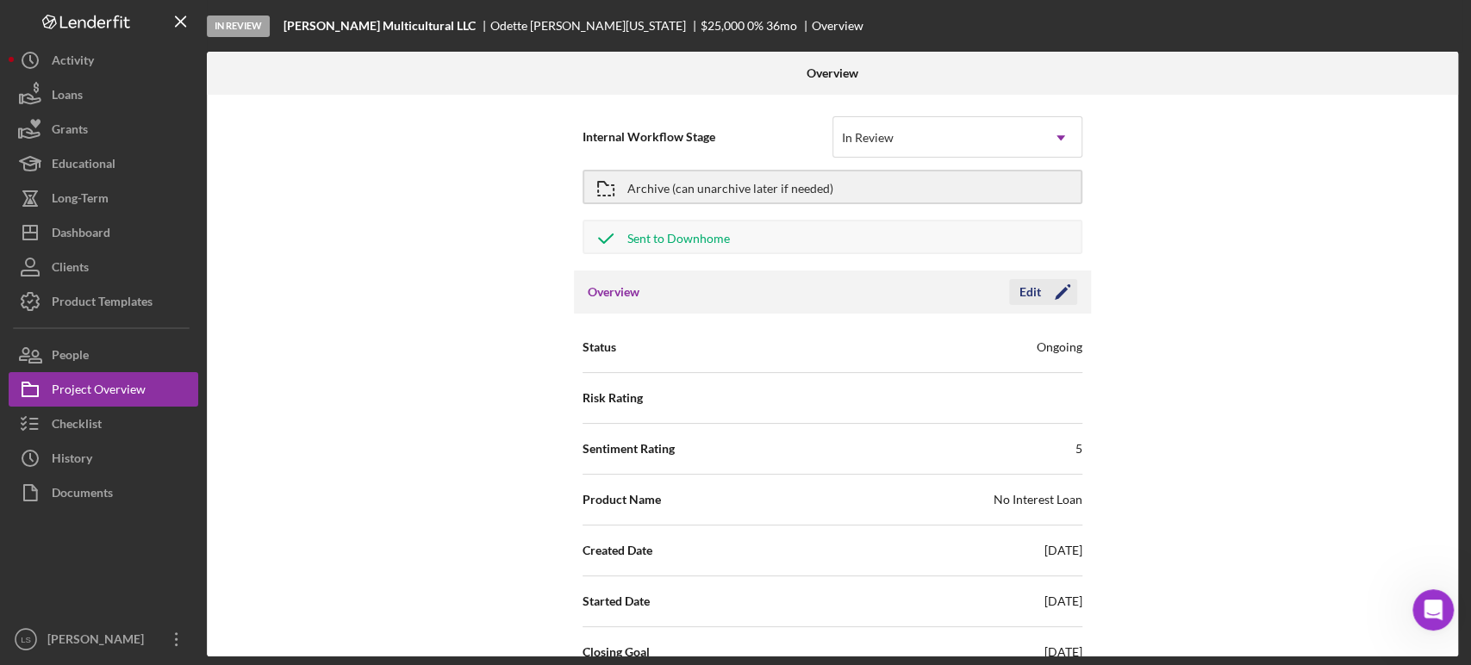
click at [1048, 289] on icon "Icon/Edit" at bounding box center [1062, 292] width 43 height 43
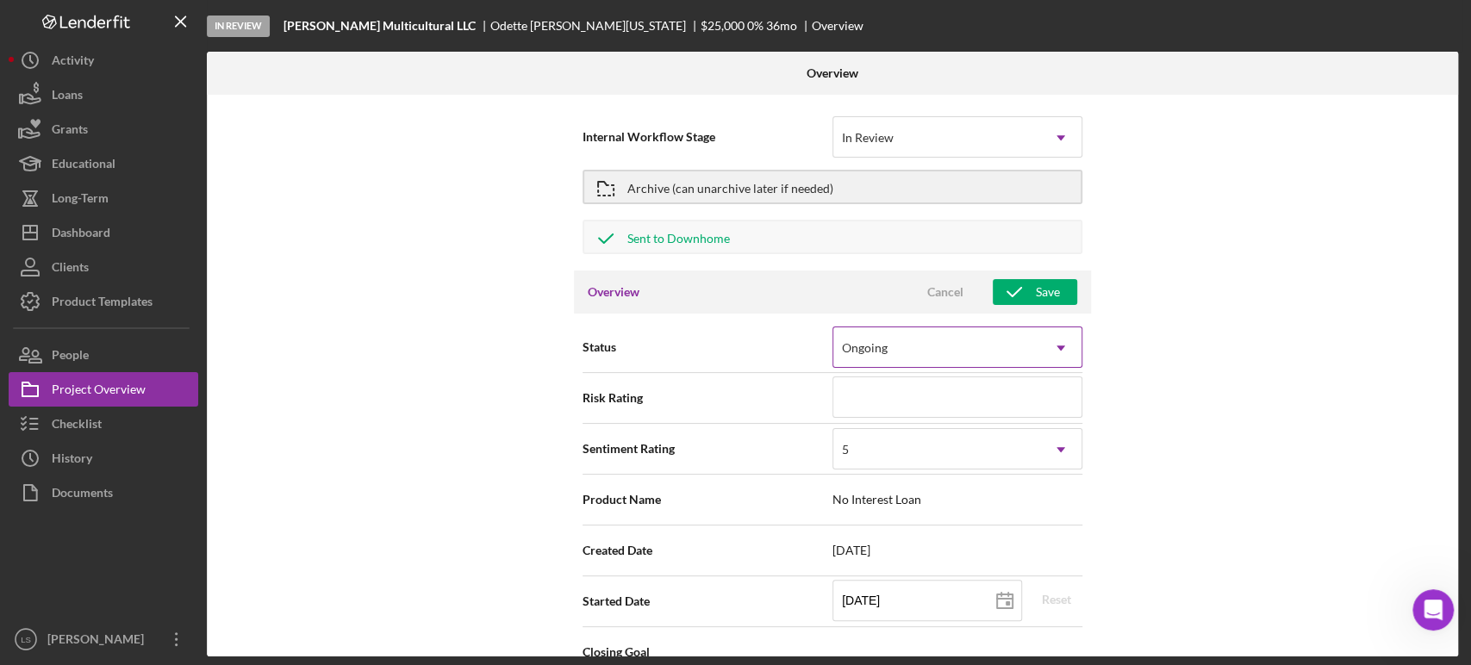
click at [1059, 349] on use at bounding box center [1060, 347] width 9 height 5
click at [1225, 327] on div "Internal Workflow Stage In Review Icon/Dropdown Arrow Archive (can unarchive la…" at bounding box center [832, 376] width 1251 height 562
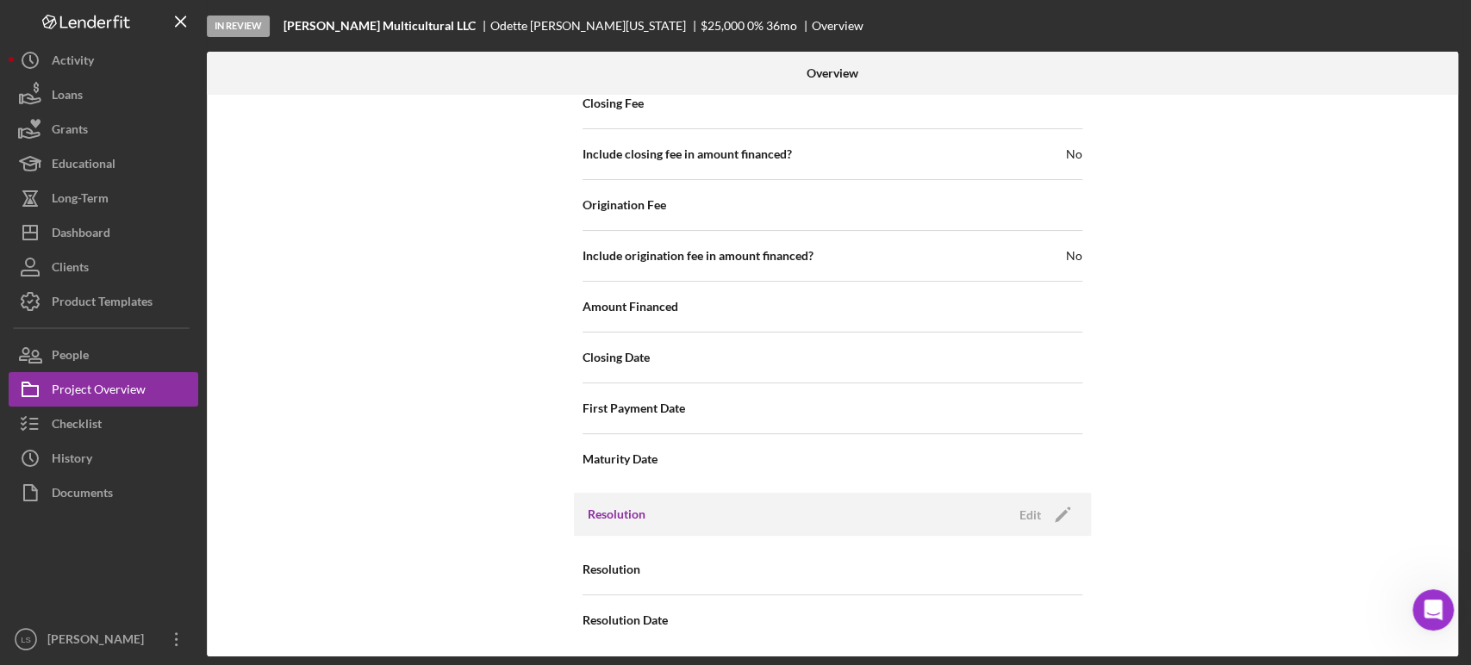
scroll to position [1920, 0]
click at [1041, 508] on icon "Icon/Edit" at bounding box center [1062, 512] width 43 height 43
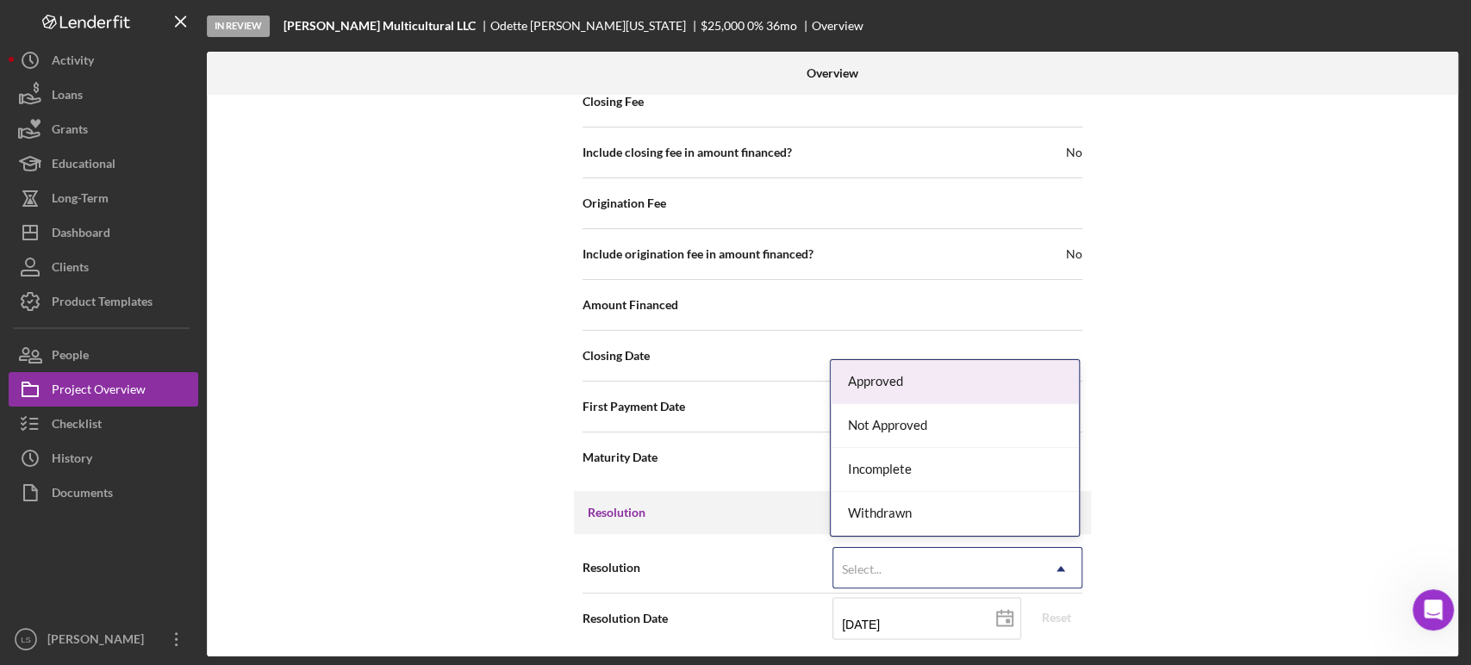
click at [1033, 563] on div "Select..." at bounding box center [936, 569] width 207 height 40
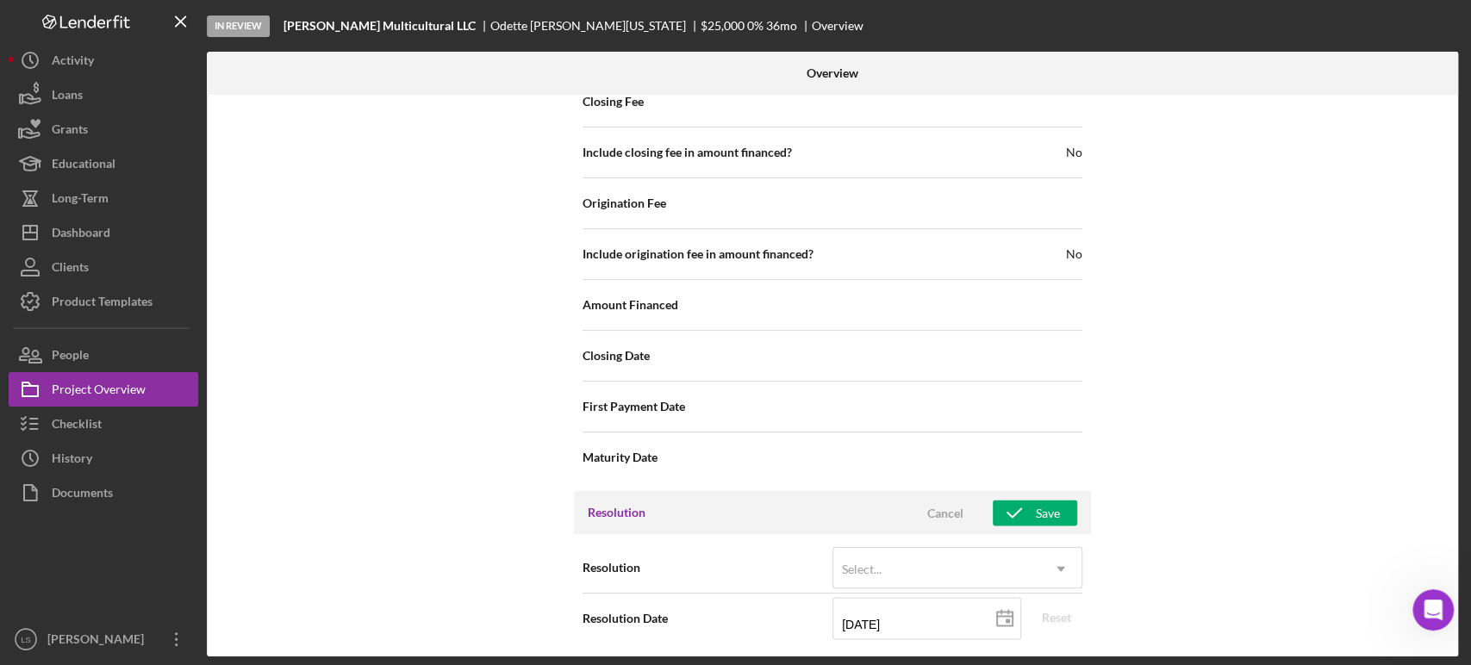
click at [1180, 412] on div "Internal Workflow Stage In Review Icon/Dropdown Arrow Archive (can unarchive la…" at bounding box center [832, 376] width 1251 height 562
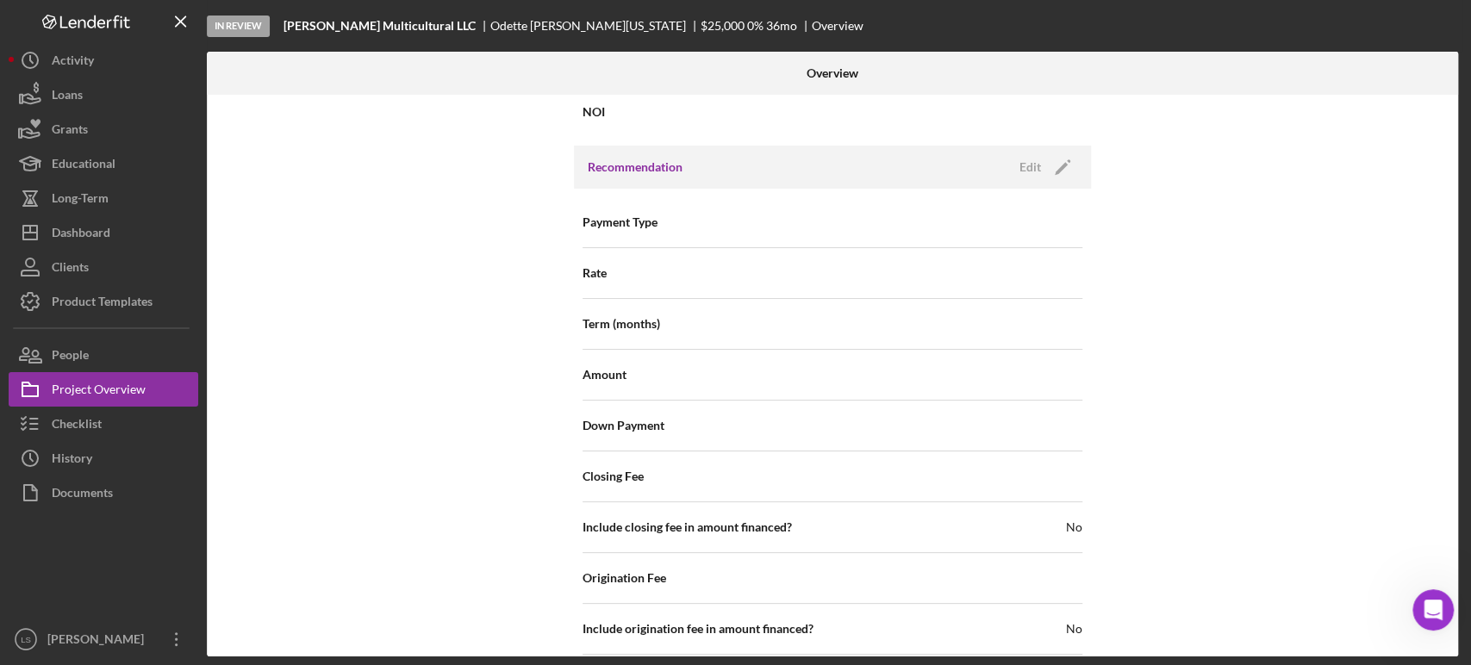
scroll to position [1450, 0]
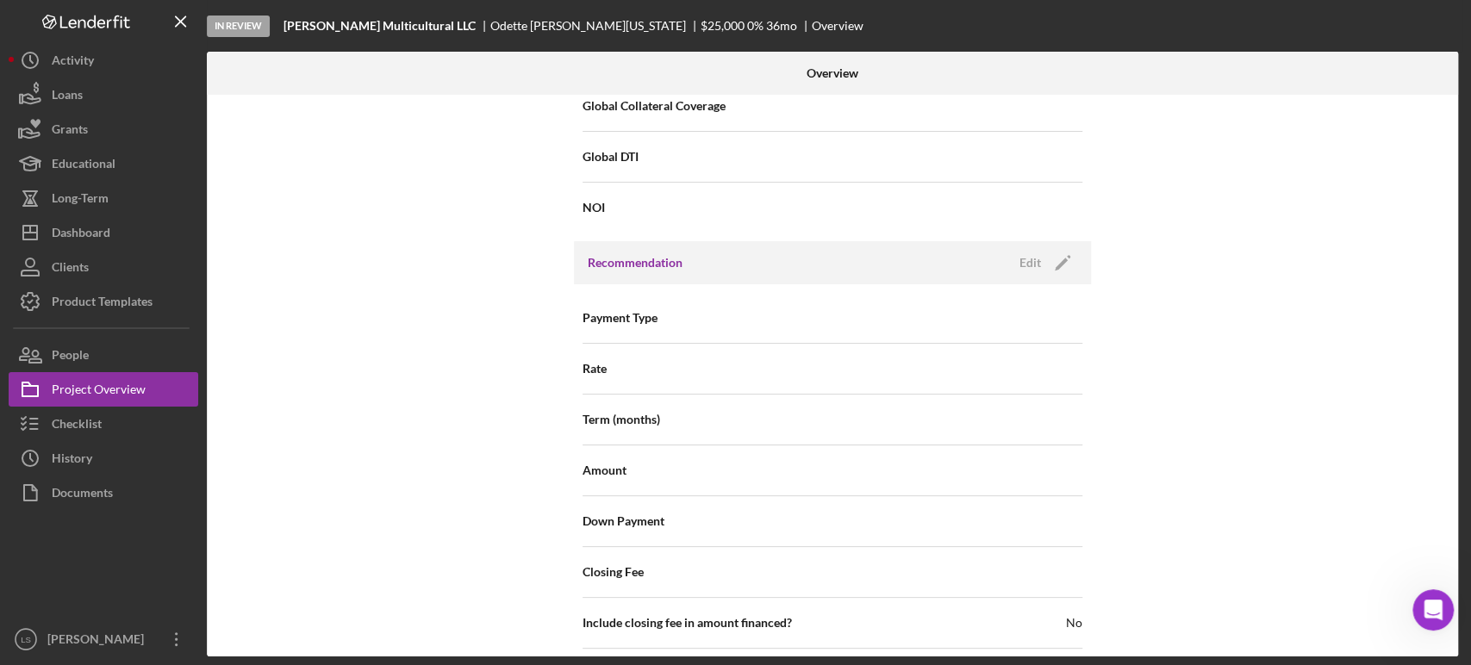
click at [1041, 279] on div "Recommendation Edit Icon/Edit" at bounding box center [832, 262] width 517 height 43
click at [1043, 266] on icon "Icon/Edit" at bounding box center [1062, 262] width 43 height 43
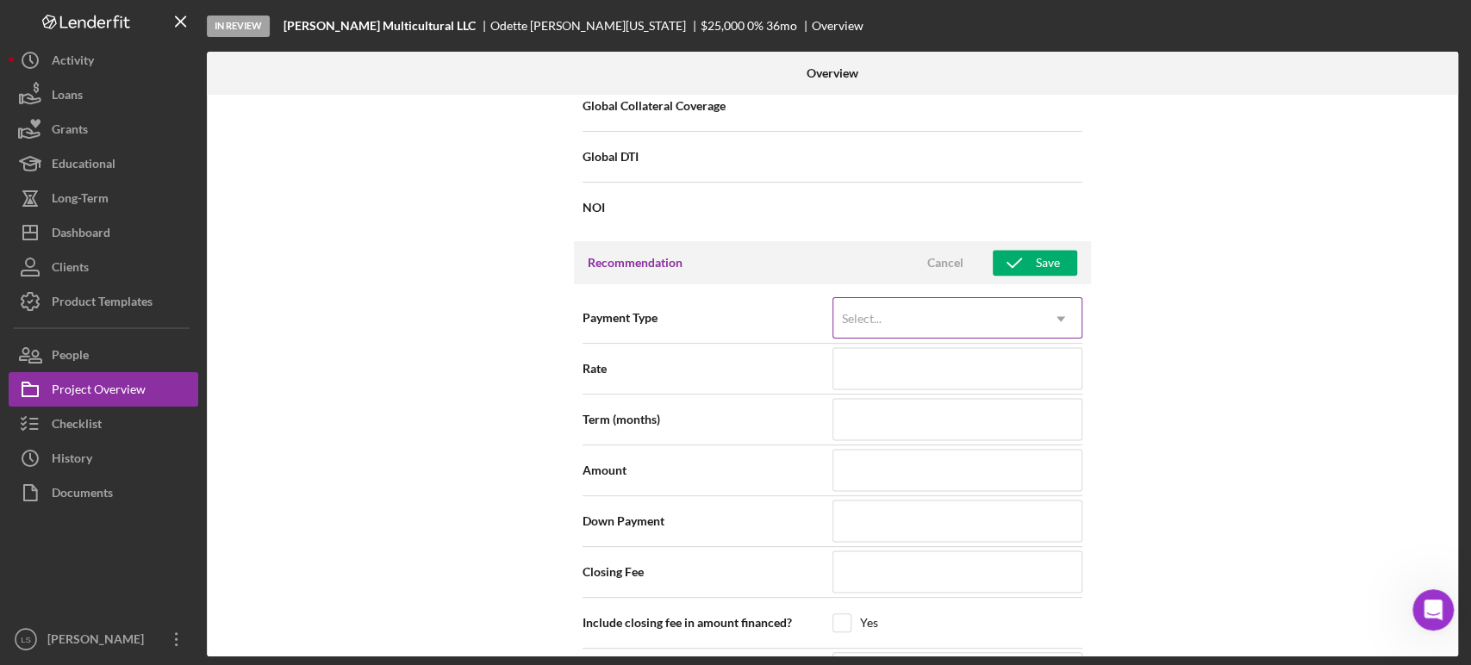
click at [1064, 314] on icon "Icon/Dropdown Arrow" at bounding box center [1060, 318] width 41 height 41
click at [1172, 306] on div "Internal Workflow Stage In Review Icon/Dropdown Arrow Archive (can unarchive la…" at bounding box center [832, 376] width 1251 height 562
click at [1417, 606] on icon "Open Intercom Messenger" at bounding box center [1430, 608] width 28 height 28
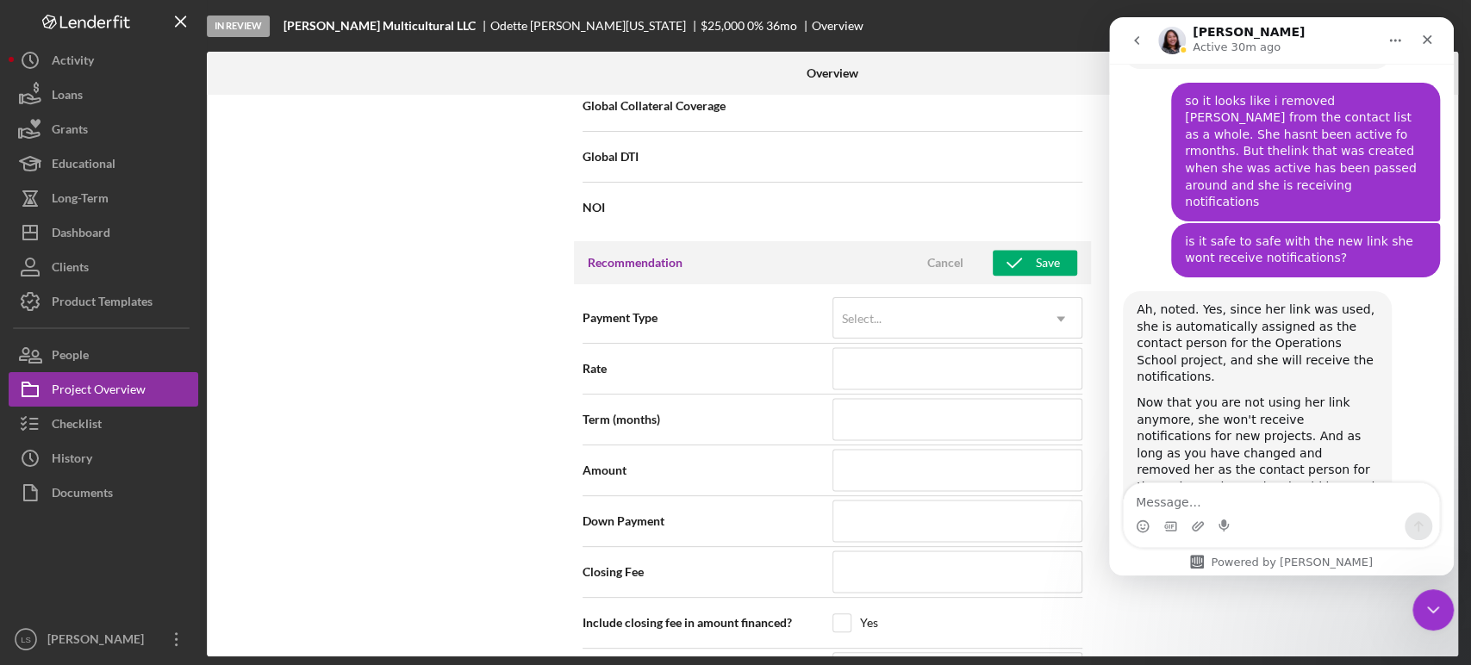
scroll to position [1682, 0]
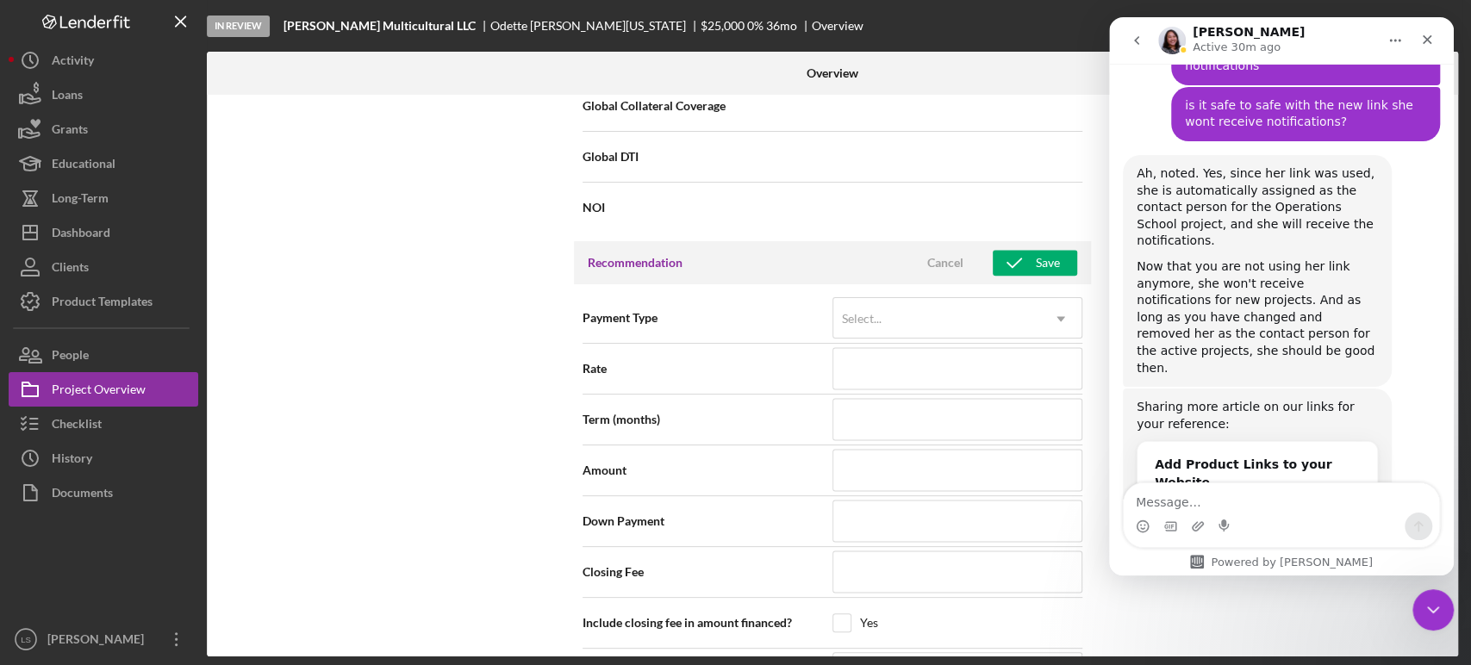
click at [1244, 509] on textarea "Message…" at bounding box center [1280, 497] width 315 height 29
click at [1188, 501] on textarea "Hello howdo you chnage a loanprofile to "funded"?" at bounding box center [1280, 489] width 315 height 47
click at [1246, 501] on textarea "Hello how do you chnage a loanprofile to "funded"?" at bounding box center [1280, 489] width 315 height 47
click at [1310, 507] on textarea "Hello how do you change a loanprofile to "funded"?" at bounding box center [1280, 489] width 315 height 47
type textarea "Hello how do you change a loan profile to "funded"?"
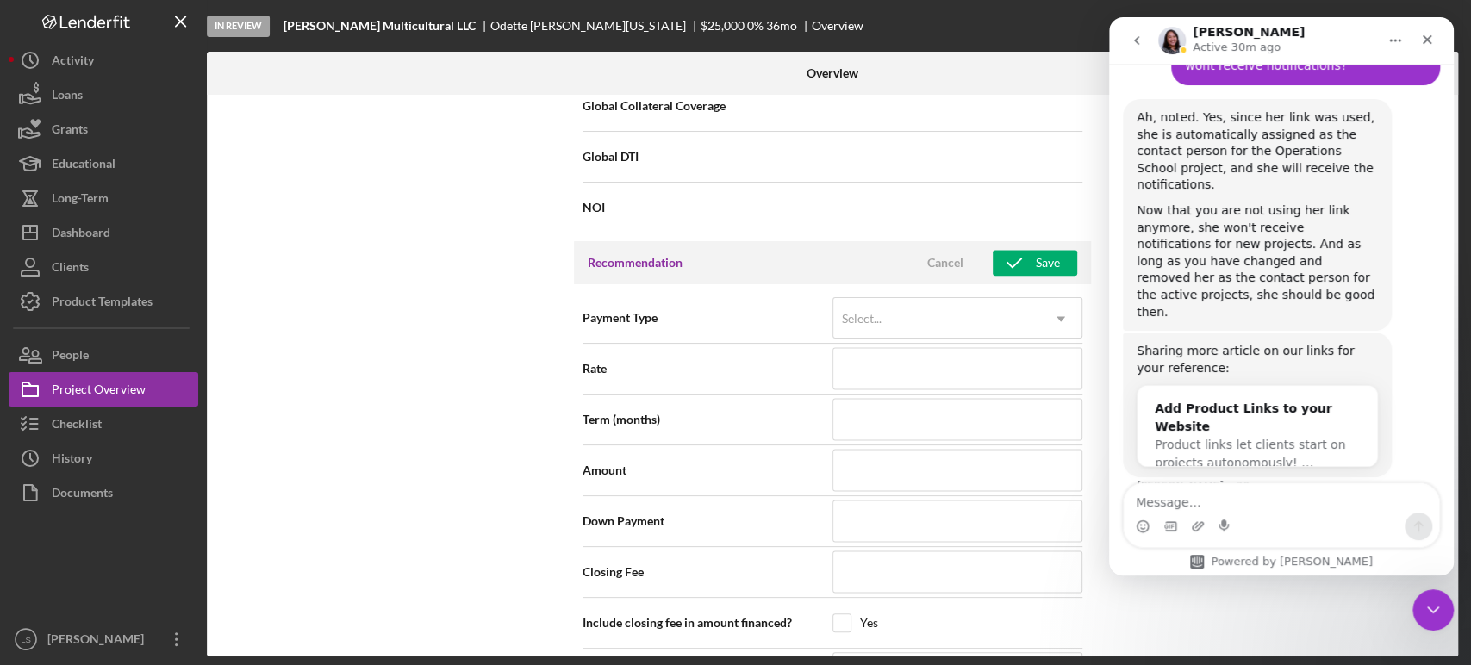
scroll to position [1739, 0]
